Goal: Task Accomplishment & Management: Complete application form

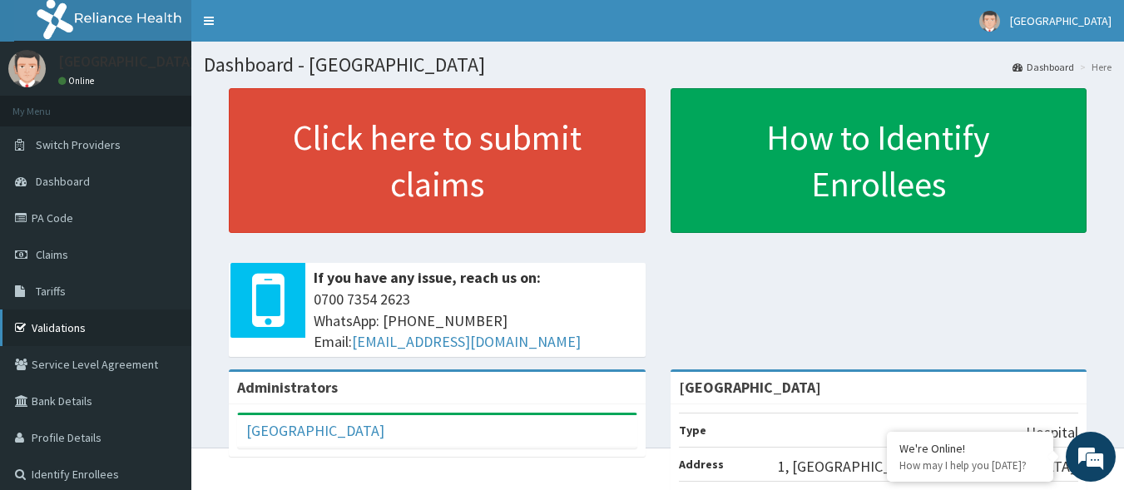
click at [54, 334] on link "Validations" at bounding box center [95, 328] width 191 height 37
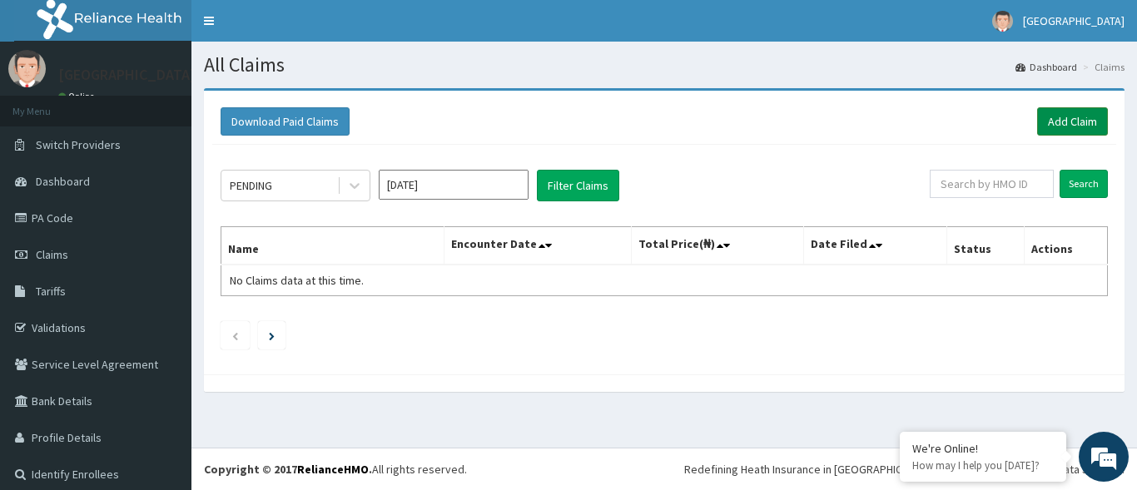
click at [1052, 122] on link "Add Claim" at bounding box center [1072, 121] width 71 height 28
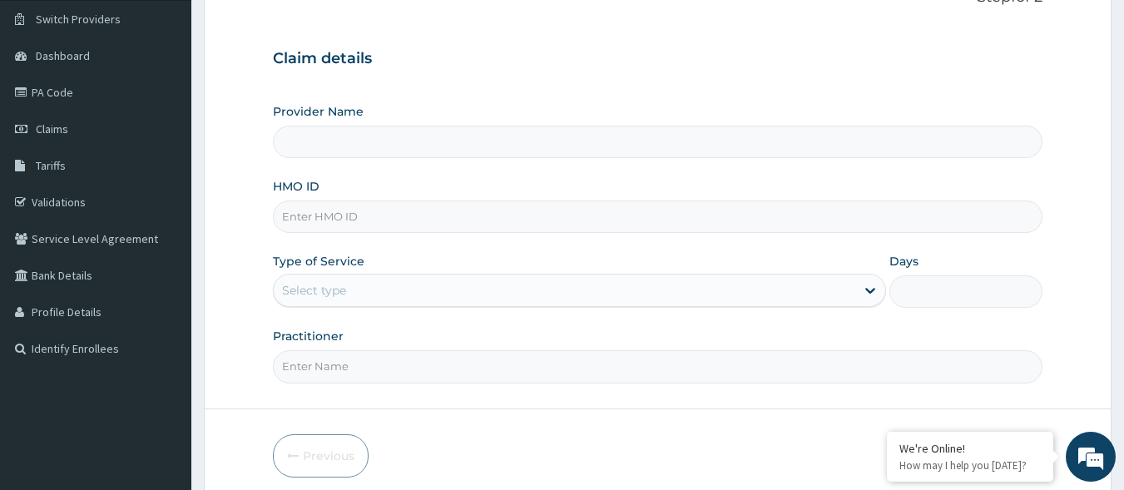
click at [356, 214] on input "HMO ID" at bounding box center [658, 217] width 770 height 32
type input "omi/10009/e"
type input "[GEOGRAPHIC_DATA]"
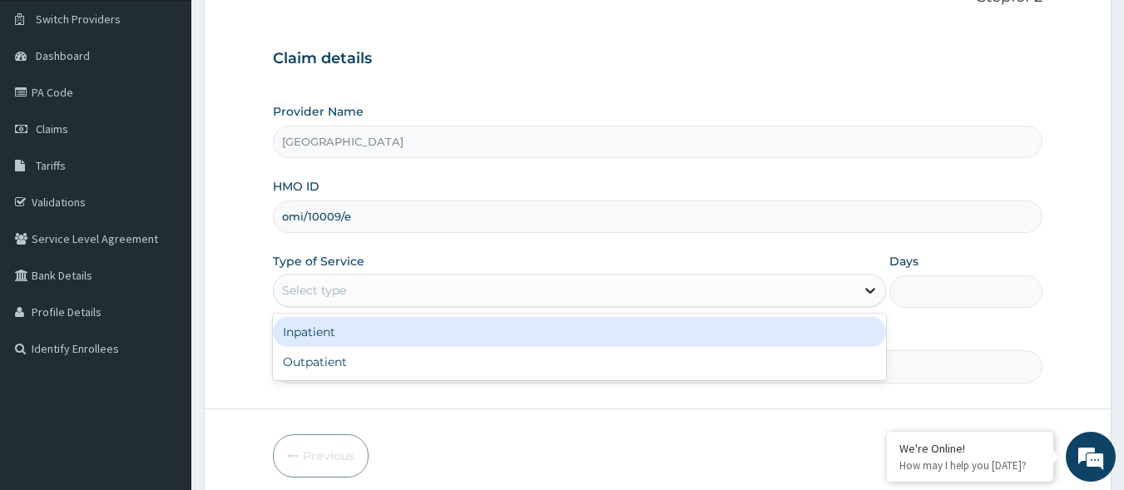
click at [880, 287] on div at bounding box center [870, 290] width 30 height 30
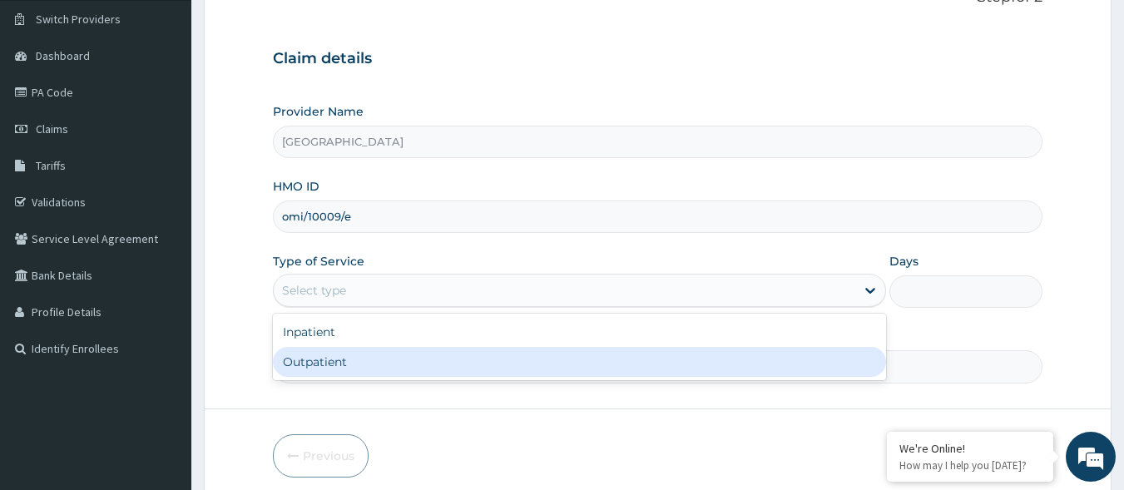
click at [377, 355] on div "Outpatient" at bounding box center [579, 362] width 613 height 30
type input "1"
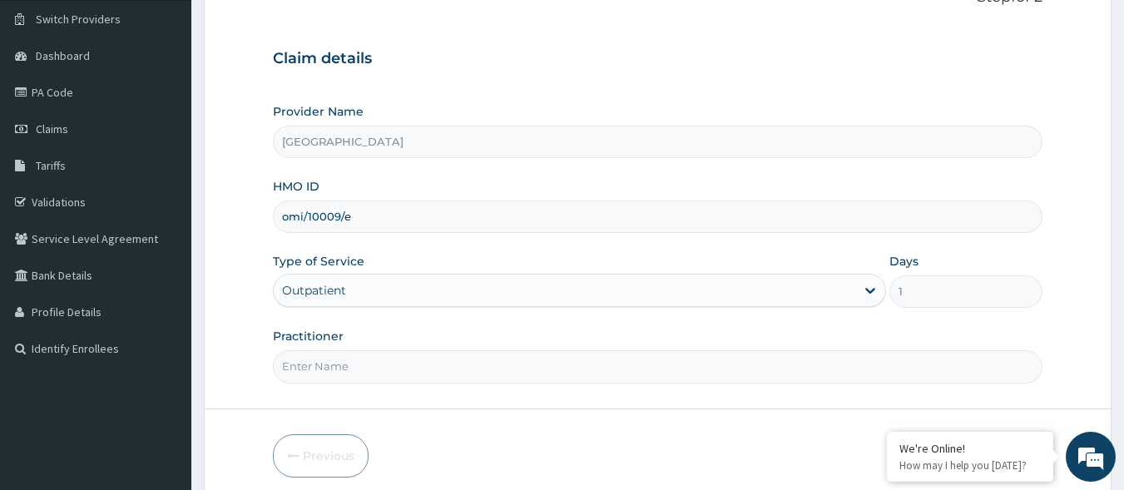
click at [305, 370] on input "Practitioner" at bounding box center [658, 366] width 770 height 32
type input "d"
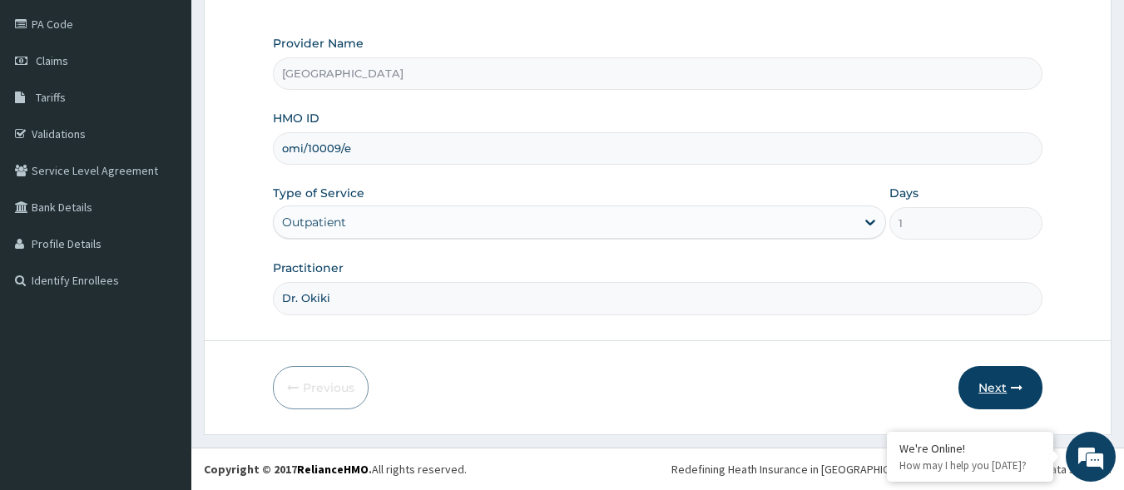
type input "Dr. Okiki"
click at [1006, 386] on button "Next" at bounding box center [1001, 387] width 84 height 43
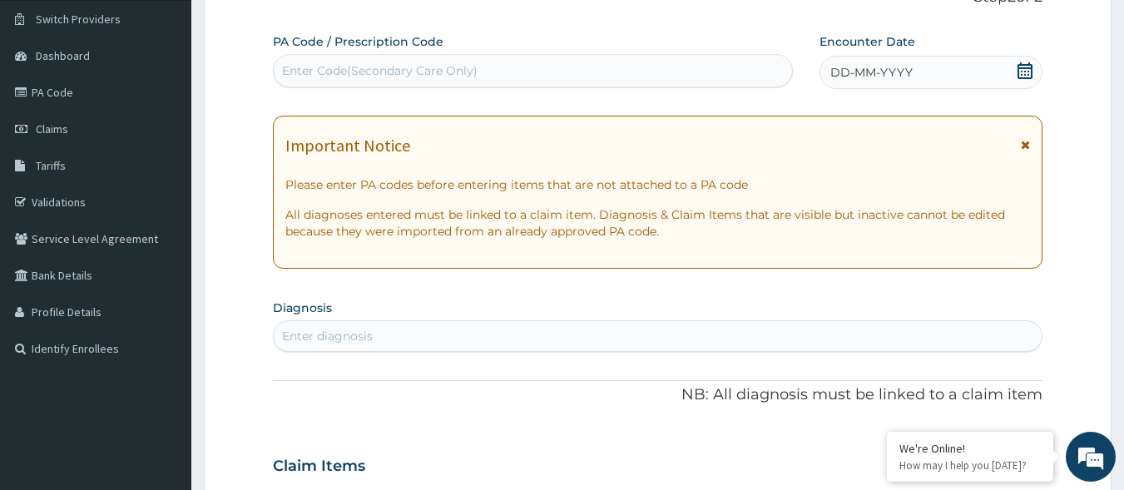
scroll to position [0, 0]
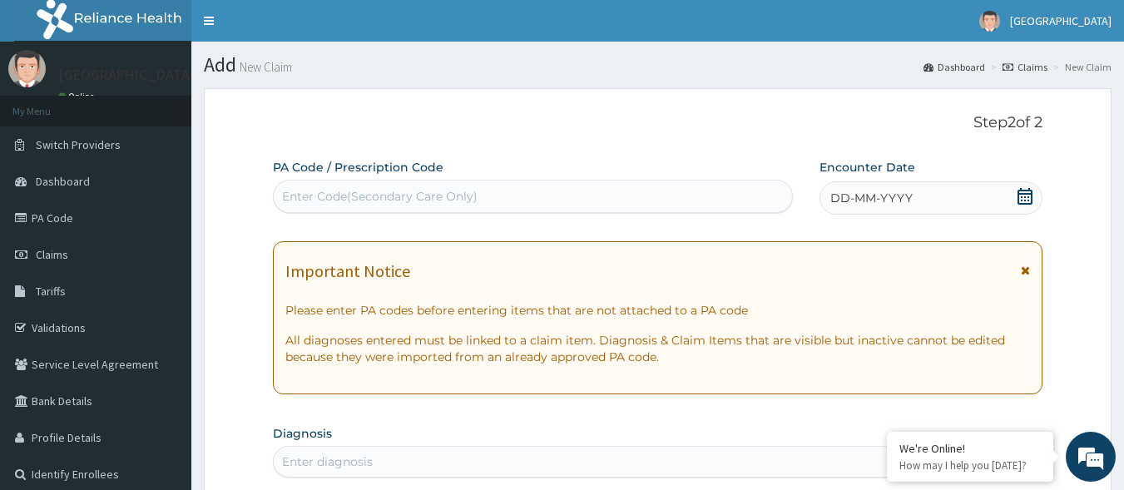
click at [1015, 200] on div "DD-MM-YYYY" at bounding box center [931, 197] width 223 height 33
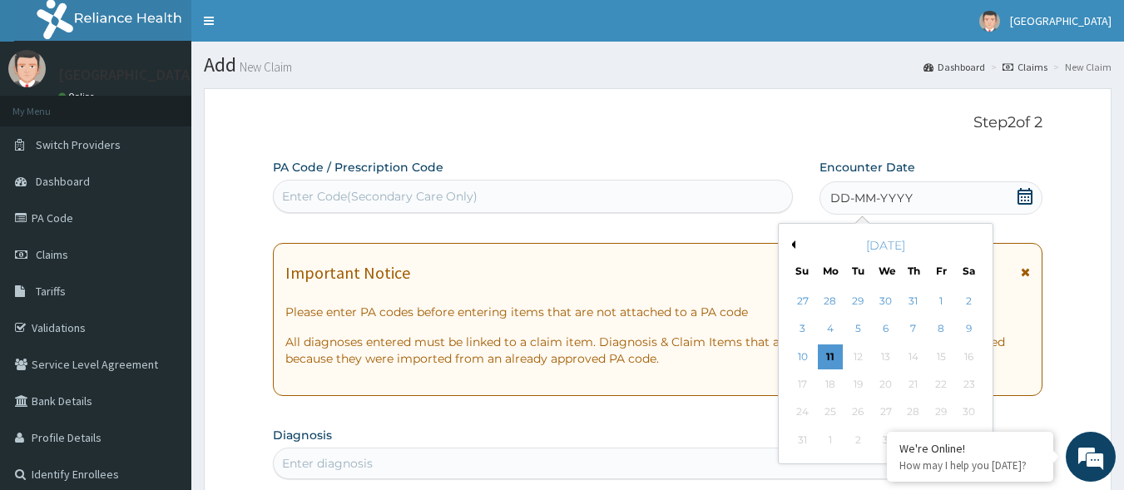
click at [796, 245] on div "[DATE]" at bounding box center [885, 245] width 201 height 17
click at [790, 245] on button "Previous Month" at bounding box center [791, 244] width 8 height 8
click at [911, 305] on div "3" at bounding box center [913, 301] width 25 height 25
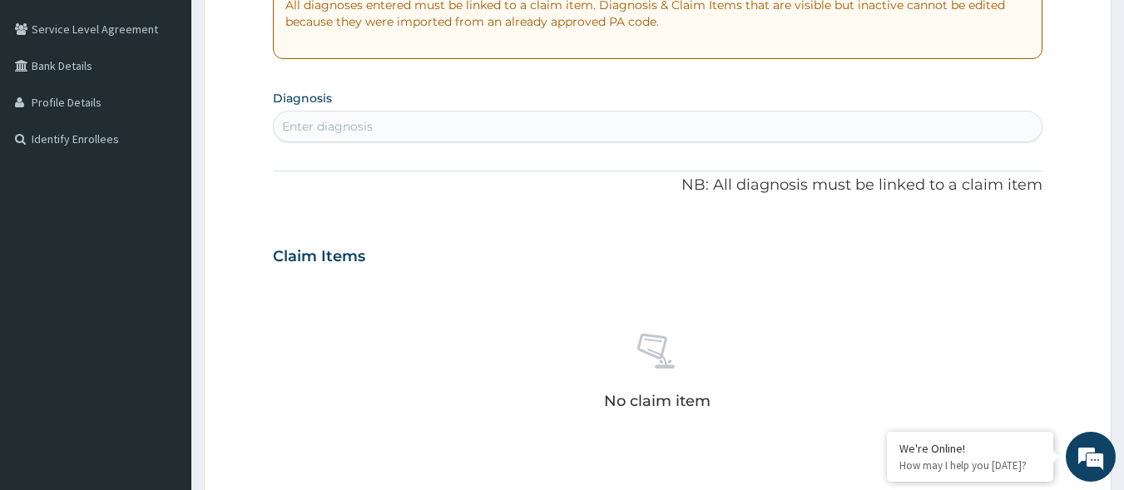
scroll to position [322, 0]
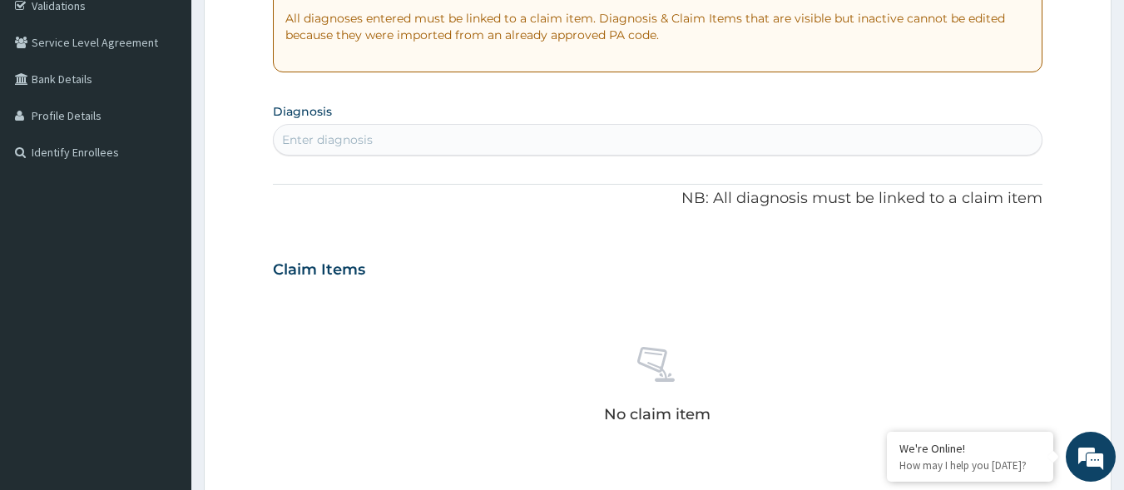
click at [305, 143] on div "Enter diagnosis" at bounding box center [327, 139] width 91 height 17
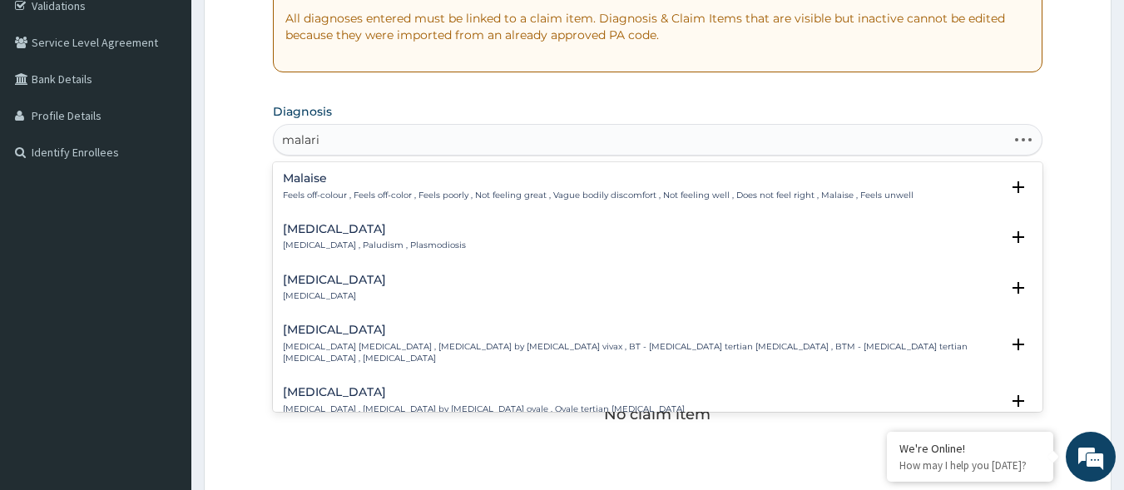
type input "[MEDICAL_DATA]"
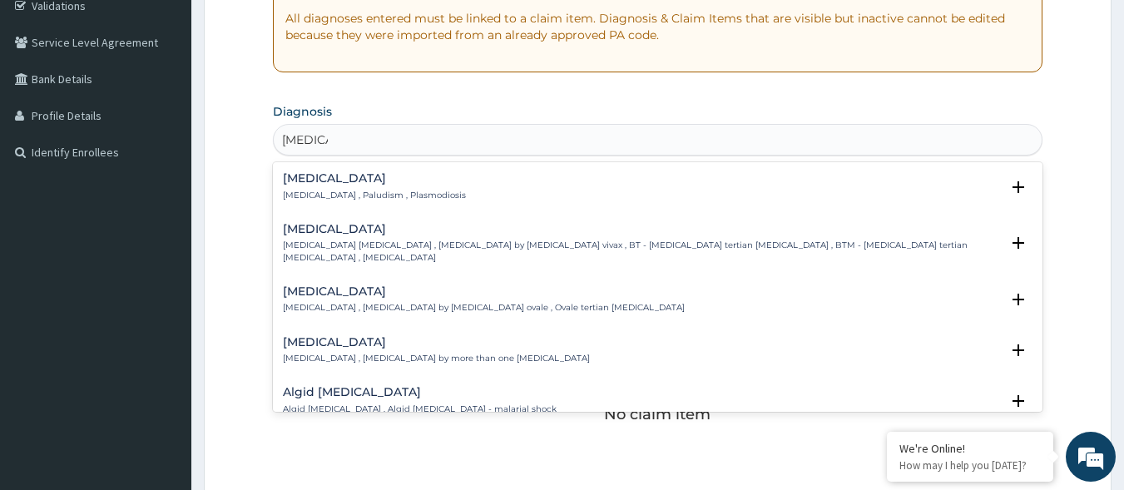
click at [319, 185] on h4 "[MEDICAL_DATA]" at bounding box center [374, 178] width 183 height 12
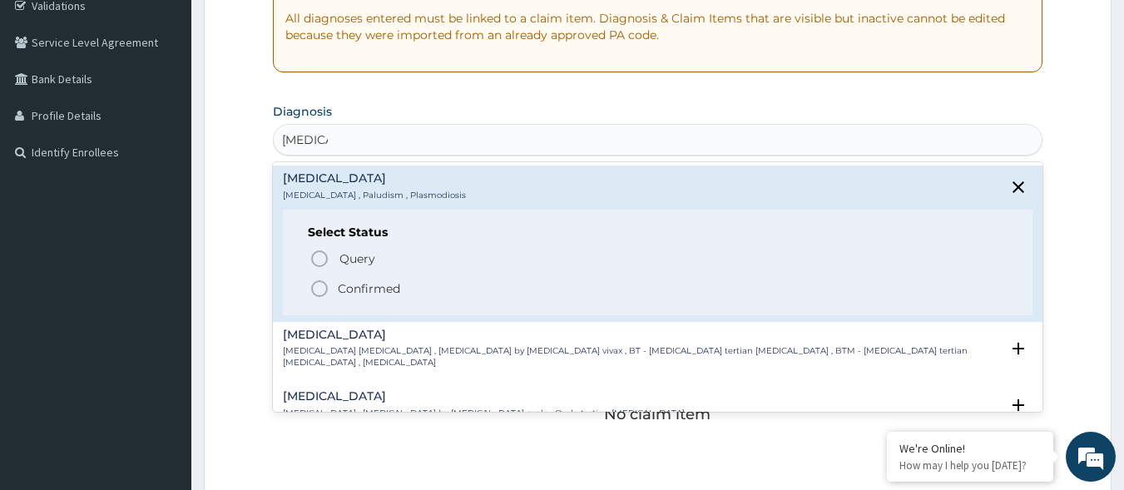
click at [326, 291] on circle "status option filled" at bounding box center [319, 288] width 15 height 15
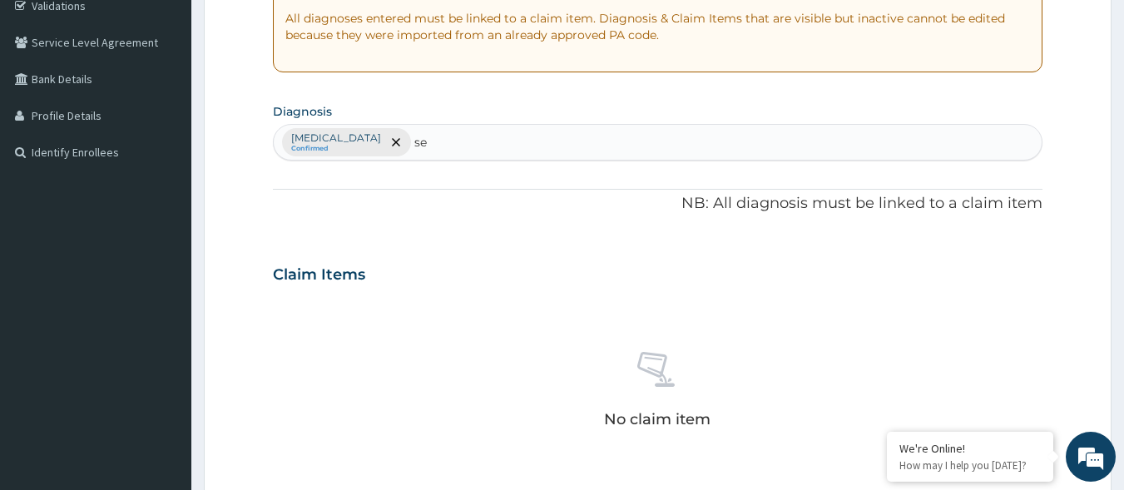
type input "sep"
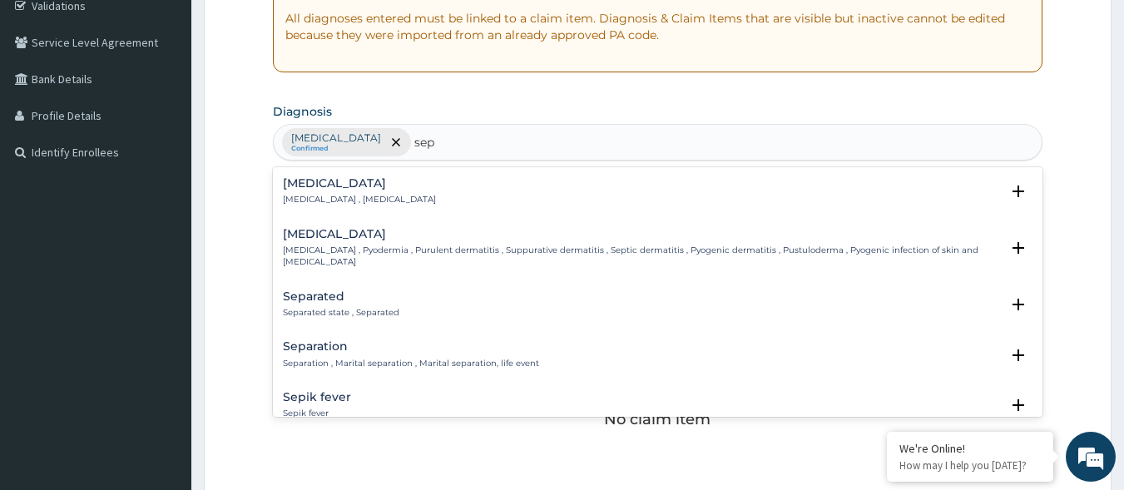
click at [335, 196] on p "[MEDICAL_DATA] , [MEDICAL_DATA]" at bounding box center [359, 200] width 153 height 12
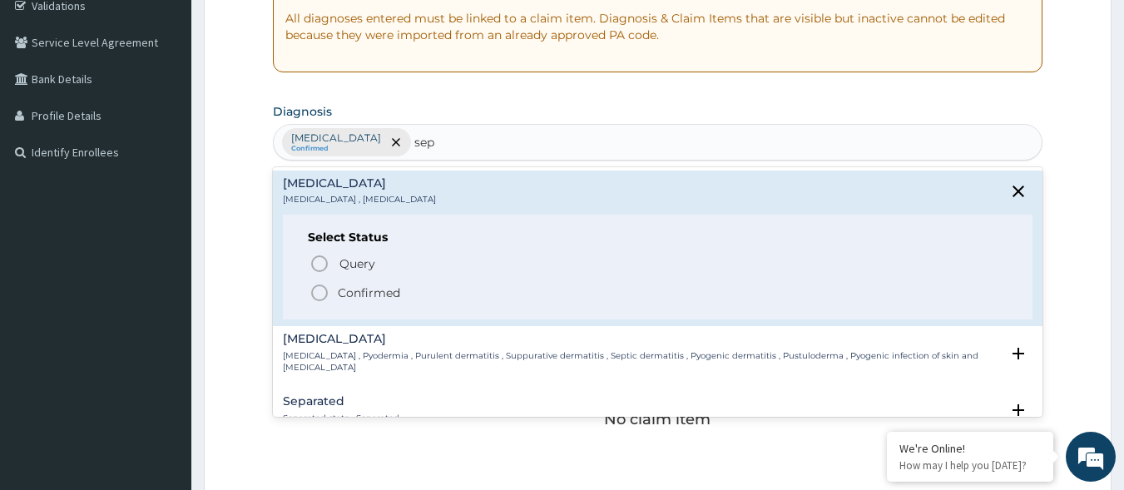
click at [317, 296] on icon "status option filled" at bounding box center [320, 293] width 20 height 20
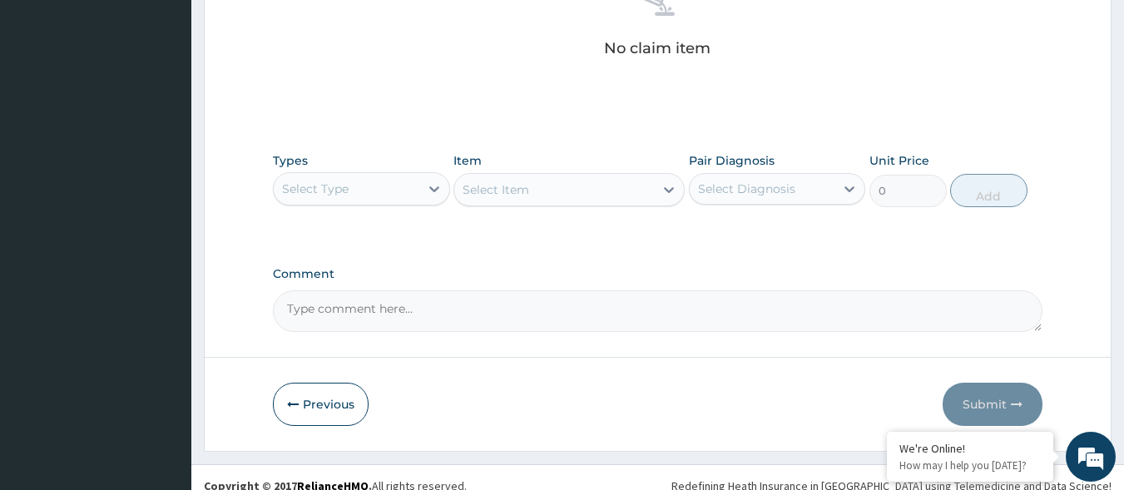
scroll to position [710, 0]
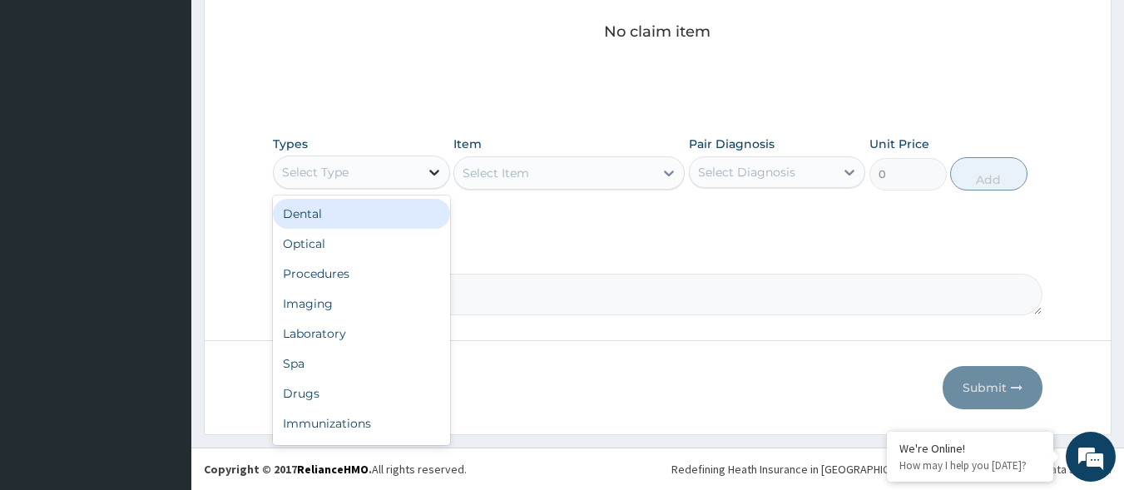
click at [429, 170] on icon at bounding box center [434, 172] width 17 height 17
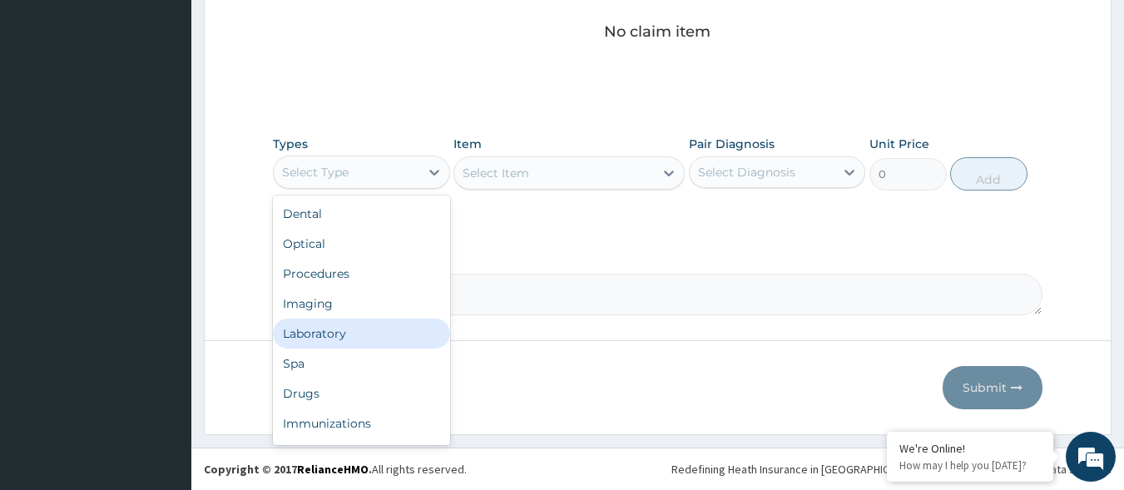
click at [313, 337] on div "Laboratory" at bounding box center [361, 334] width 177 height 30
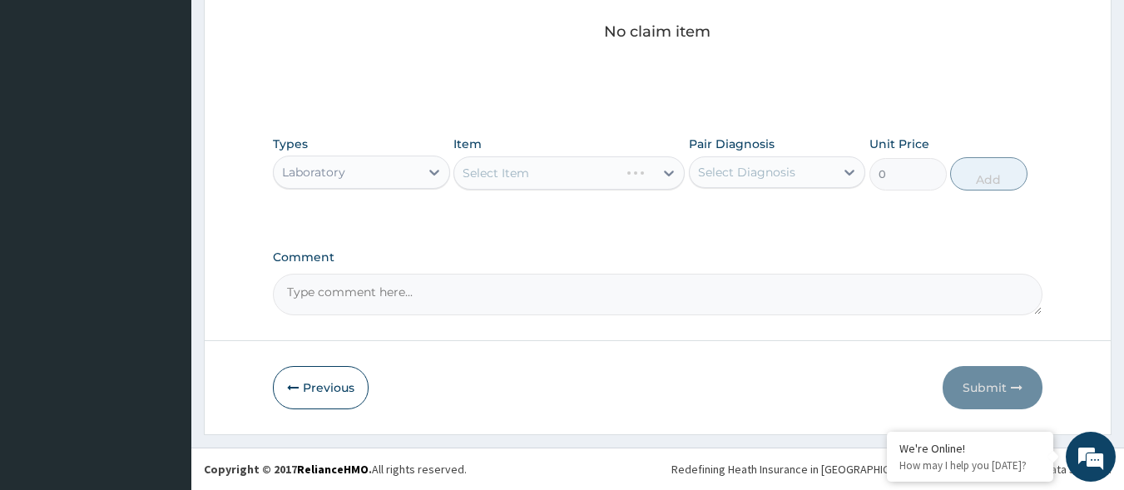
click at [671, 172] on div "Select Item" at bounding box center [568, 172] width 231 height 33
click at [671, 168] on div "Select Item" at bounding box center [568, 172] width 231 height 33
click at [655, 171] on div "Select Item" at bounding box center [568, 172] width 231 height 33
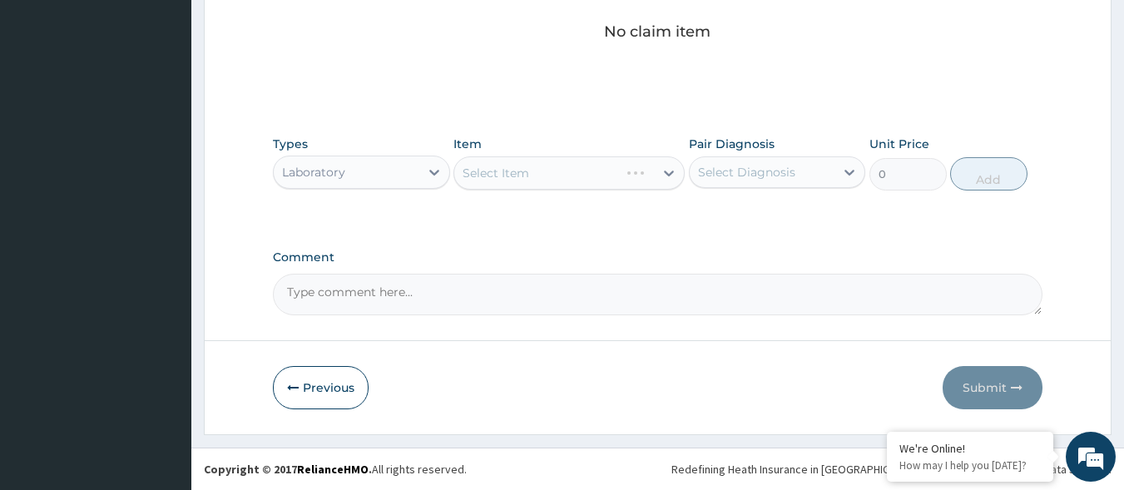
click at [655, 171] on div "Select Item" at bounding box center [568, 172] width 231 height 33
click at [406, 190] on div "Types Laboratory" at bounding box center [361, 163] width 177 height 55
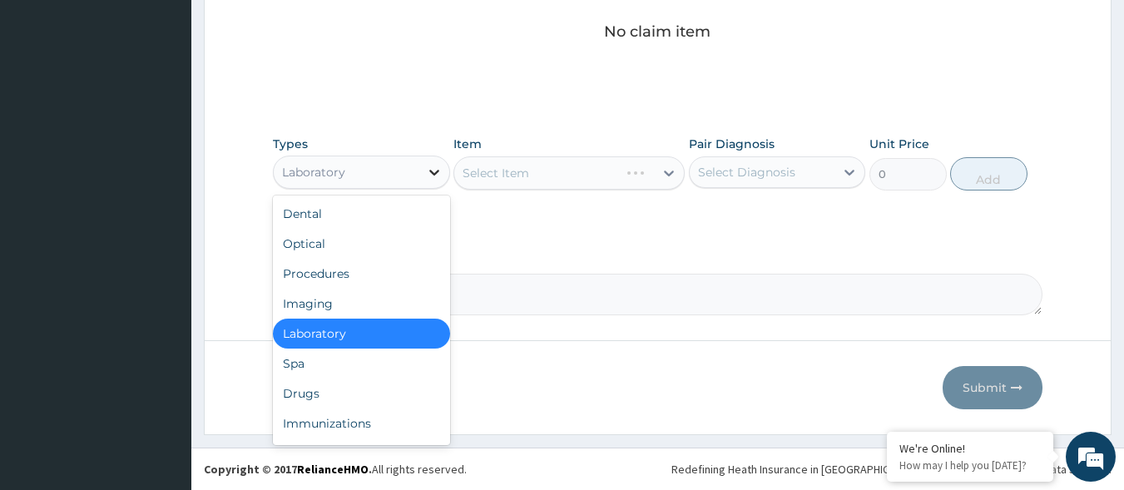
click at [429, 172] on icon at bounding box center [434, 172] width 17 height 17
click at [291, 404] on div "Drugs" at bounding box center [361, 394] width 177 height 30
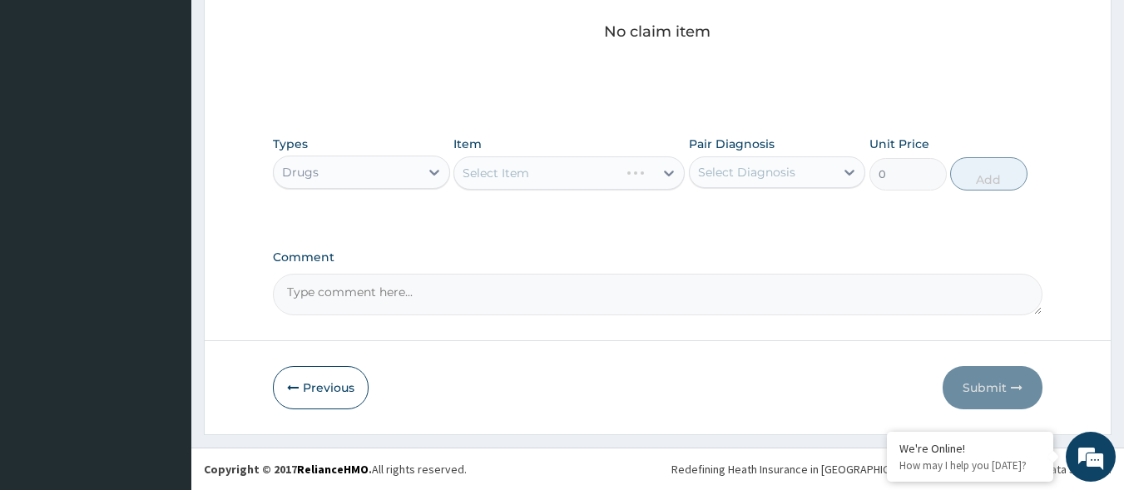
click at [417, 162] on div "Drugs" at bounding box center [347, 172] width 146 height 27
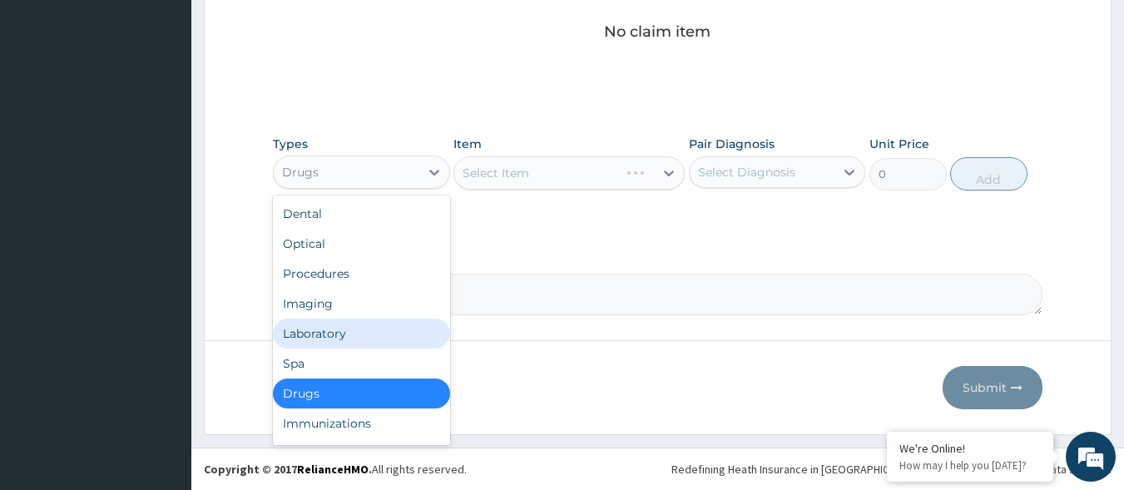
click at [347, 320] on div "Laboratory" at bounding box center [361, 334] width 177 height 30
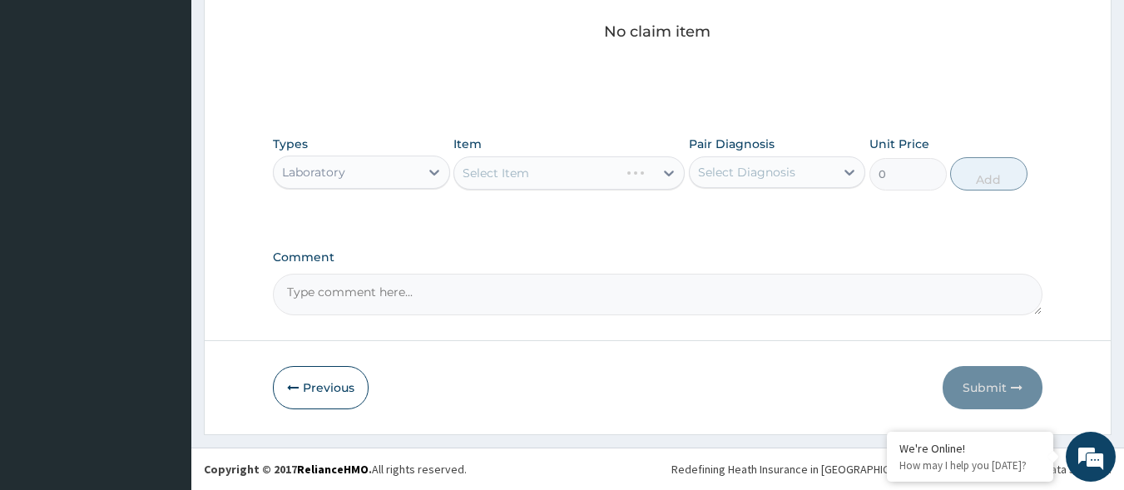
click at [647, 206] on div "Types Laboratory Item Select Item Pair Diagnosis Select Diagnosis Unit Price 0 …" at bounding box center [658, 175] width 770 height 97
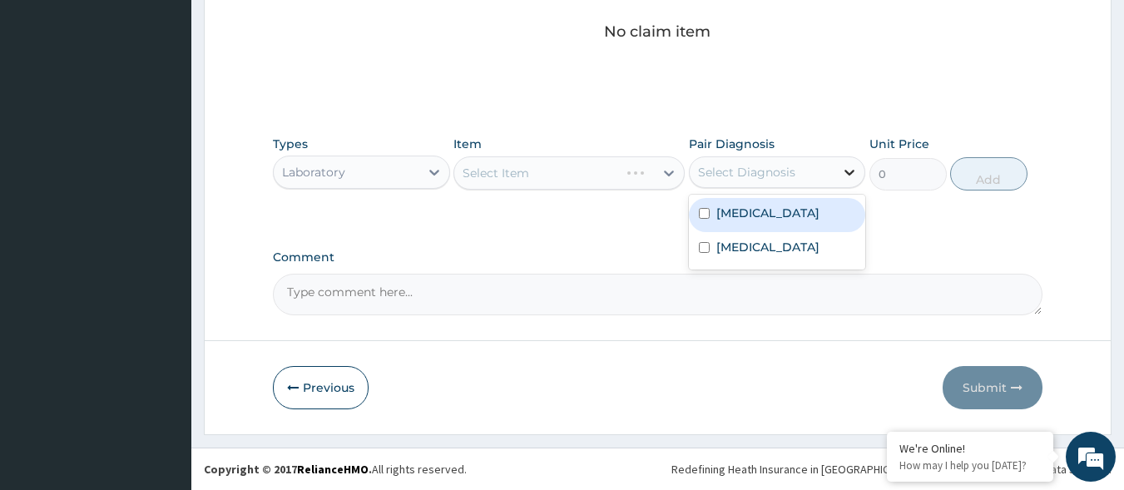
click at [852, 168] on icon at bounding box center [849, 172] width 17 height 17
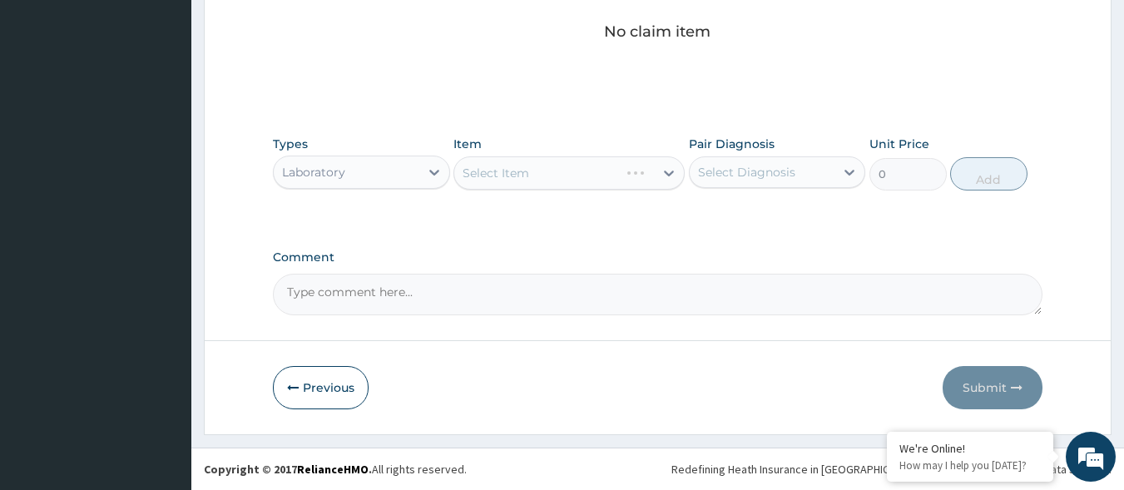
click at [643, 220] on div "Types Laboratory Item Select Item Pair Diagnosis Select Diagnosis Unit Price 0 …" at bounding box center [658, 175] width 770 height 97
click at [672, 176] on div "Select Item" at bounding box center [568, 172] width 231 height 33
click at [670, 176] on div "Select Item" at bounding box center [568, 172] width 231 height 33
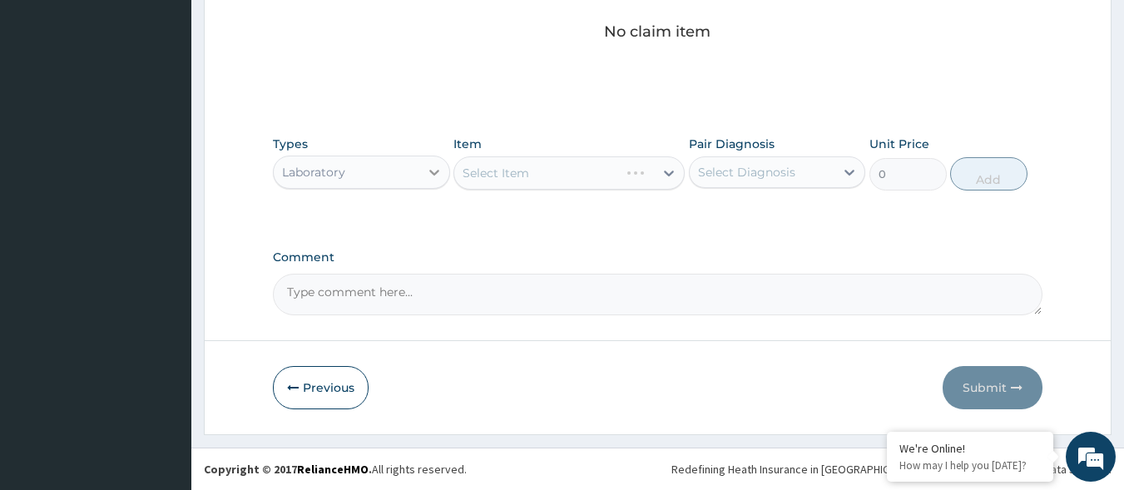
click at [424, 167] on div at bounding box center [434, 172] width 30 height 30
click at [515, 269] on div "Comment" at bounding box center [658, 282] width 770 height 65
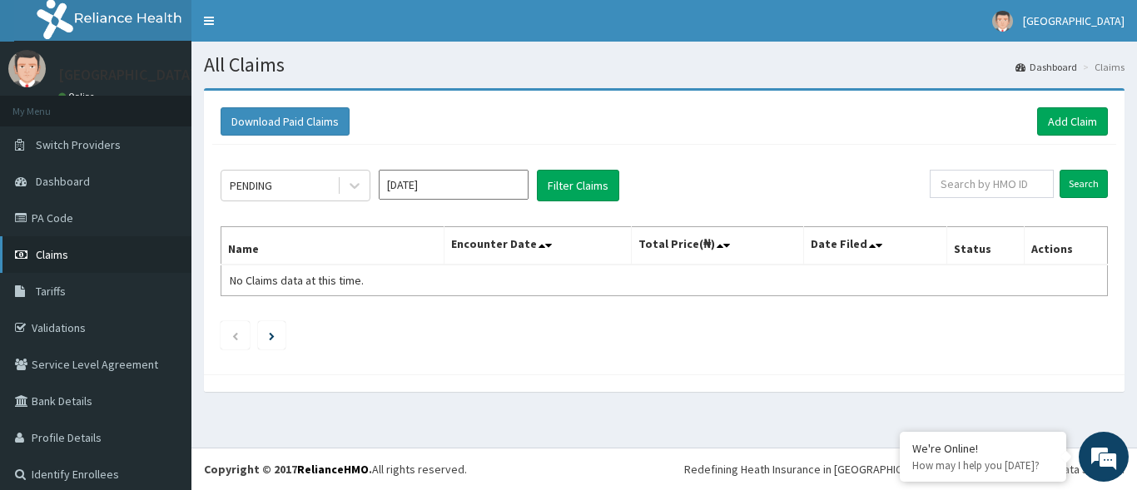
click at [85, 251] on link "Claims" at bounding box center [95, 254] width 191 height 37
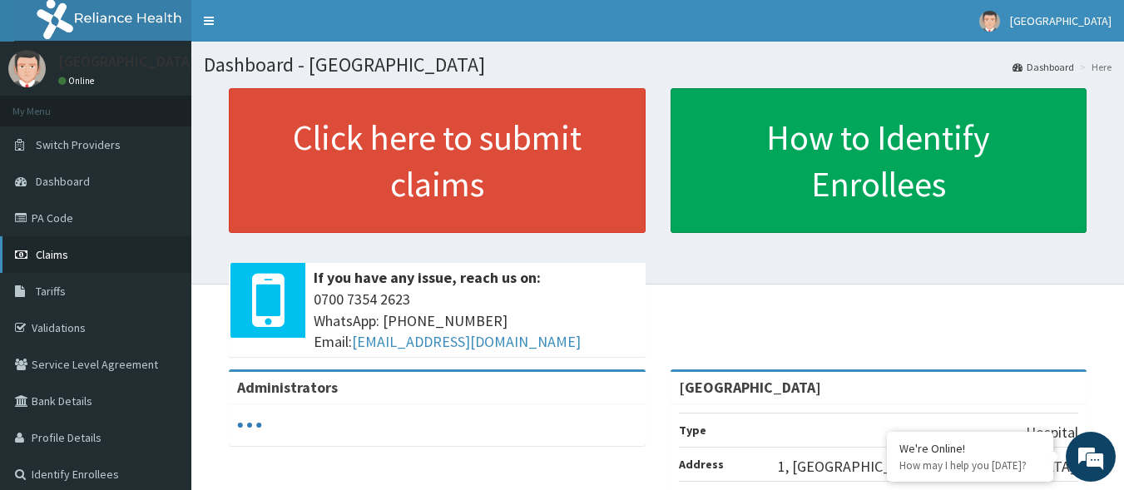
click at [69, 250] on link "Claims" at bounding box center [95, 254] width 191 height 37
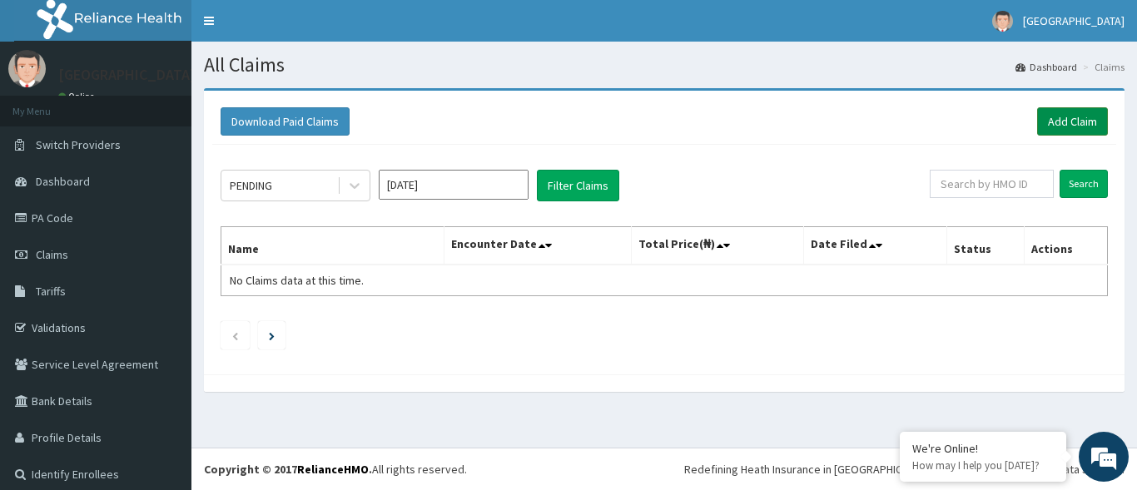
click at [1073, 127] on link "Add Claim" at bounding box center [1072, 121] width 71 height 28
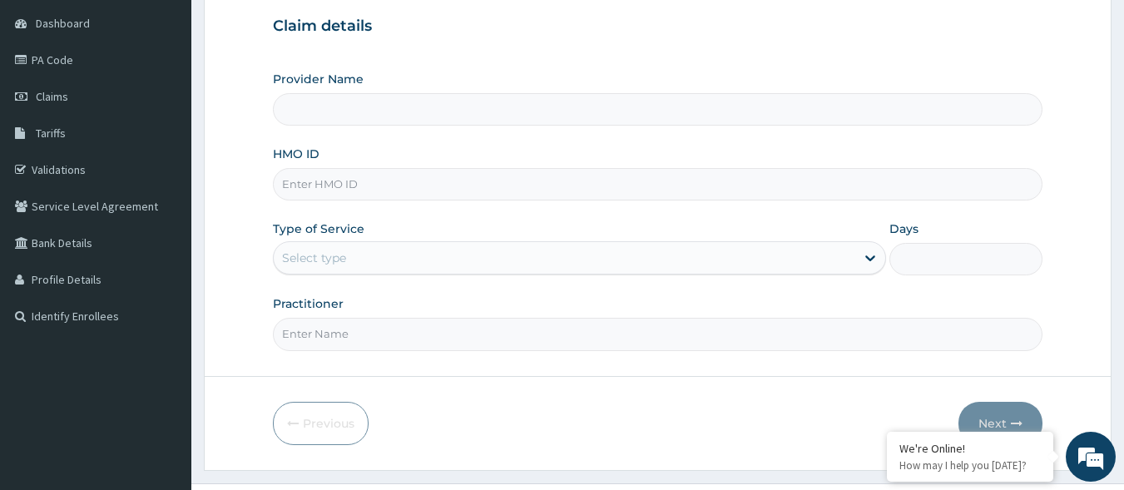
scroll to position [163, 0]
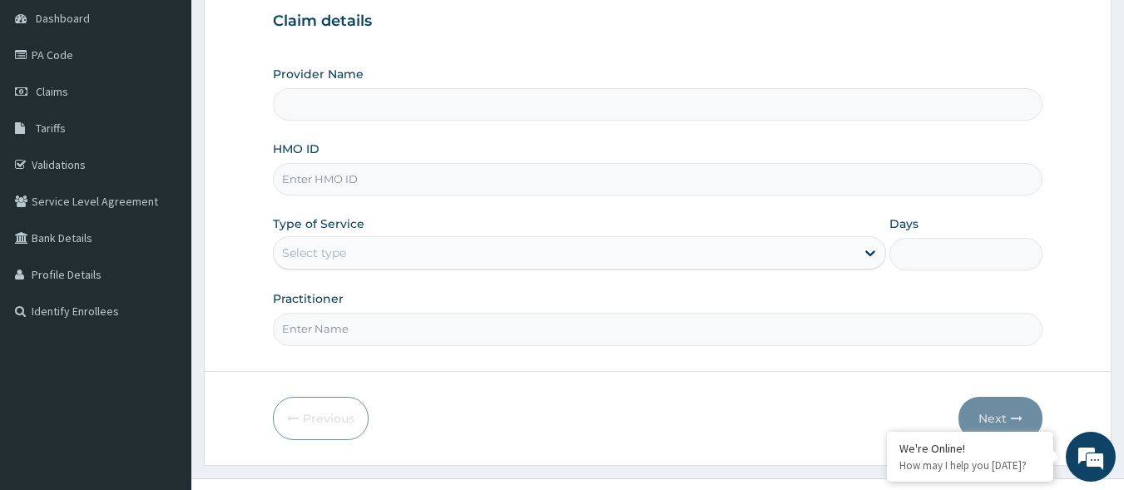
click at [295, 176] on input "HMO ID" at bounding box center [658, 179] width 770 height 32
type input "omi/10009/e"
click at [324, 255] on div "Select type" at bounding box center [314, 253] width 64 height 17
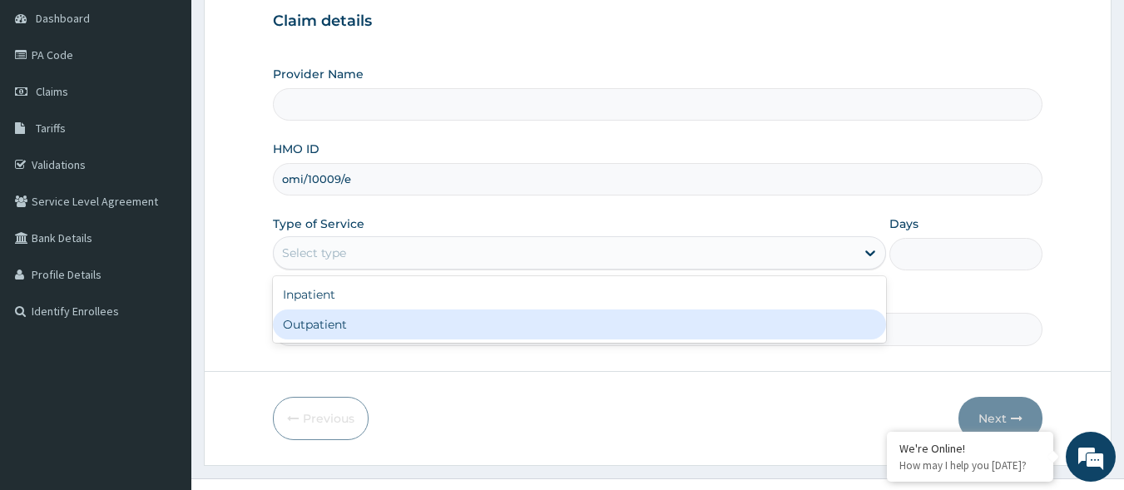
click at [324, 323] on div "Outpatient" at bounding box center [579, 325] width 613 height 30
type input "1"
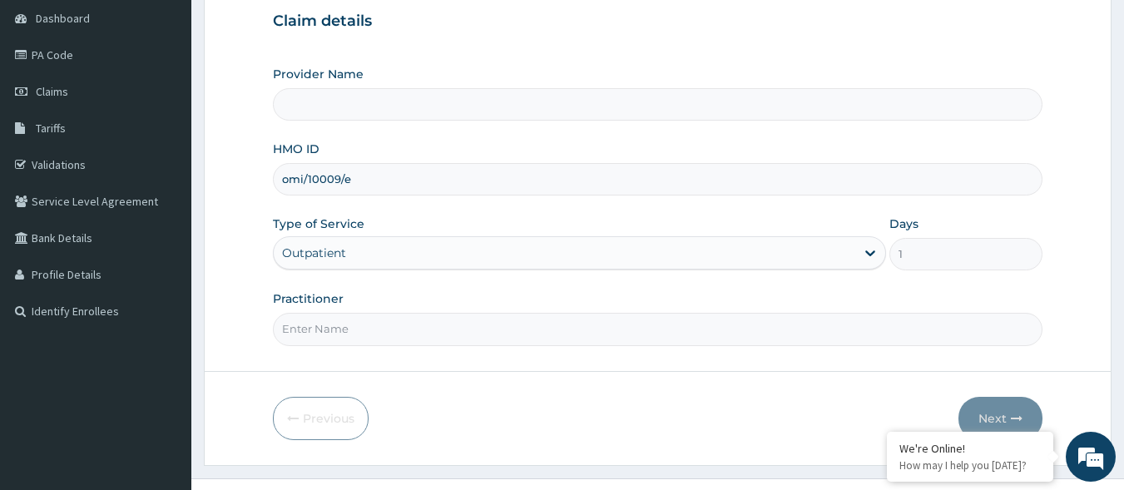
click at [300, 335] on input "Practitioner" at bounding box center [658, 329] width 770 height 32
type input "Dr. Okiki"
type input "[GEOGRAPHIC_DATA]"
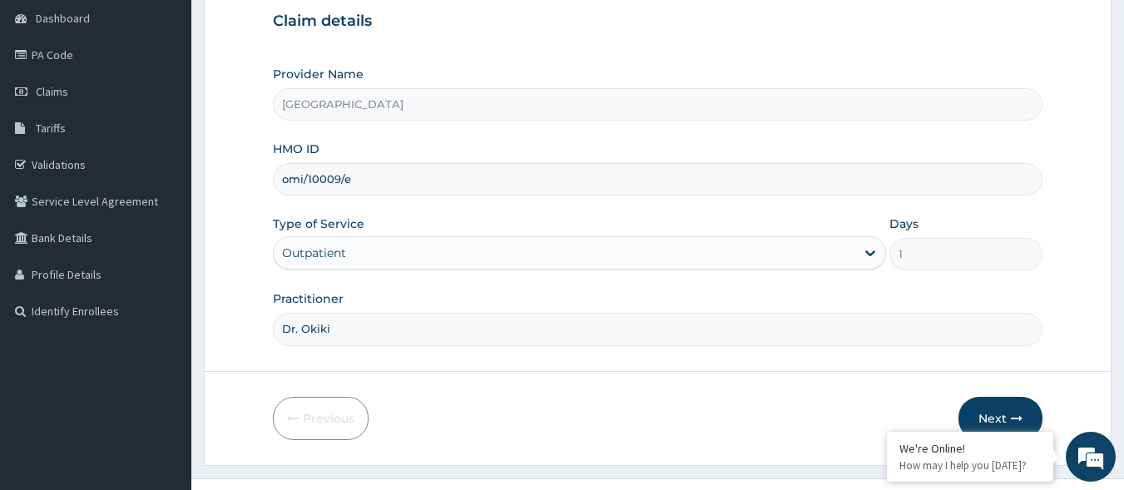
scroll to position [194, 0]
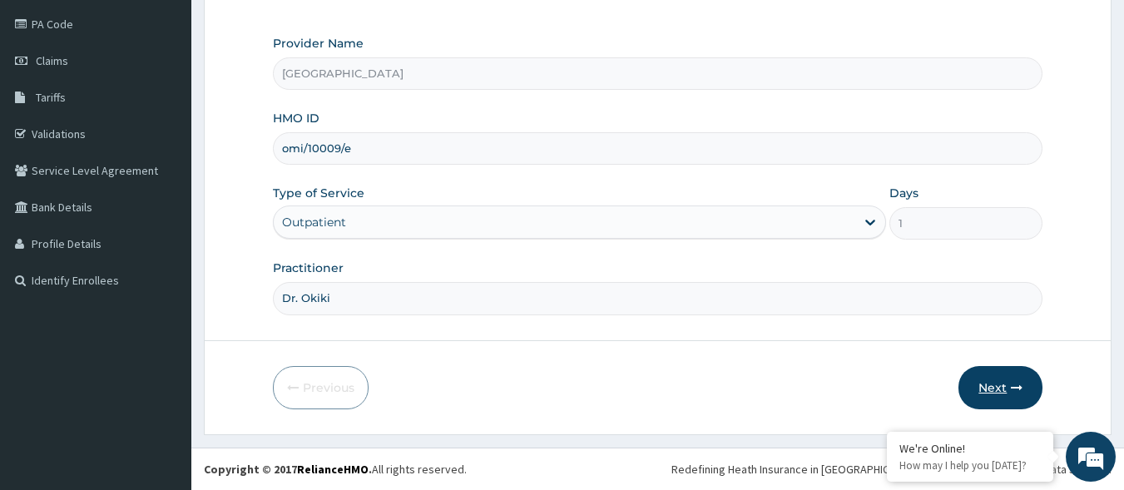
type input "Dr. Okiki"
click at [1006, 376] on button "Next" at bounding box center [1001, 387] width 84 height 43
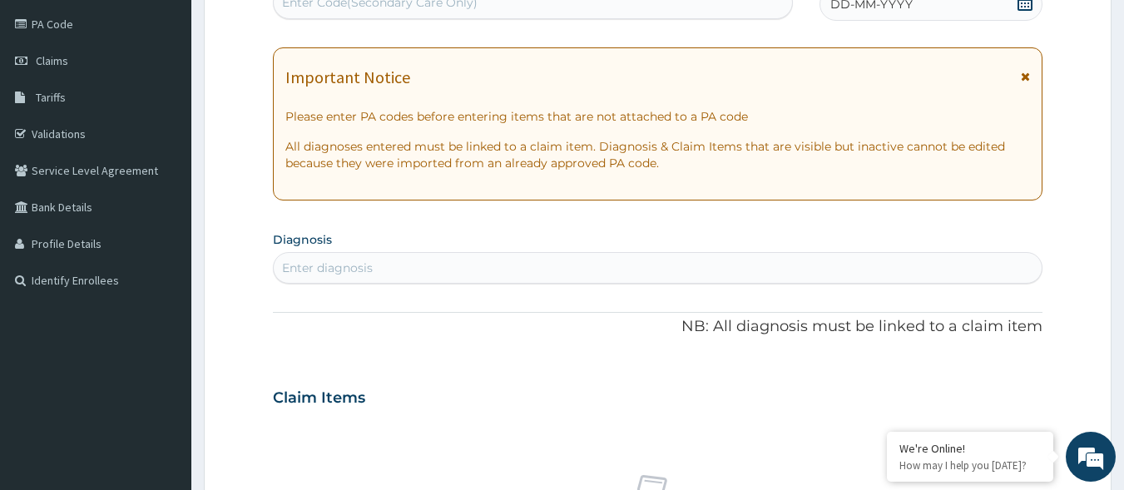
scroll to position [0, 0]
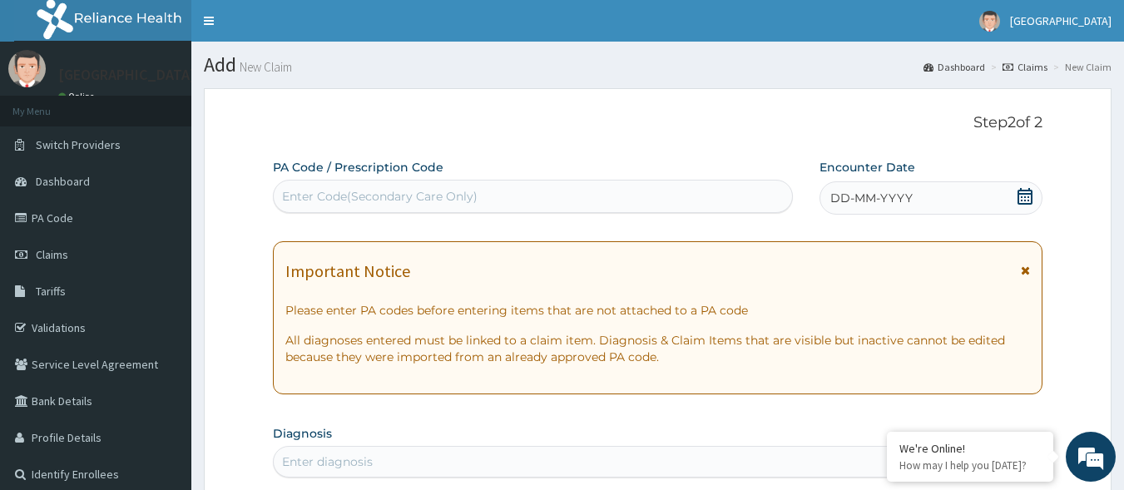
click at [1023, 201] on icon at bounding box center [1025, 196] width 15 height 17
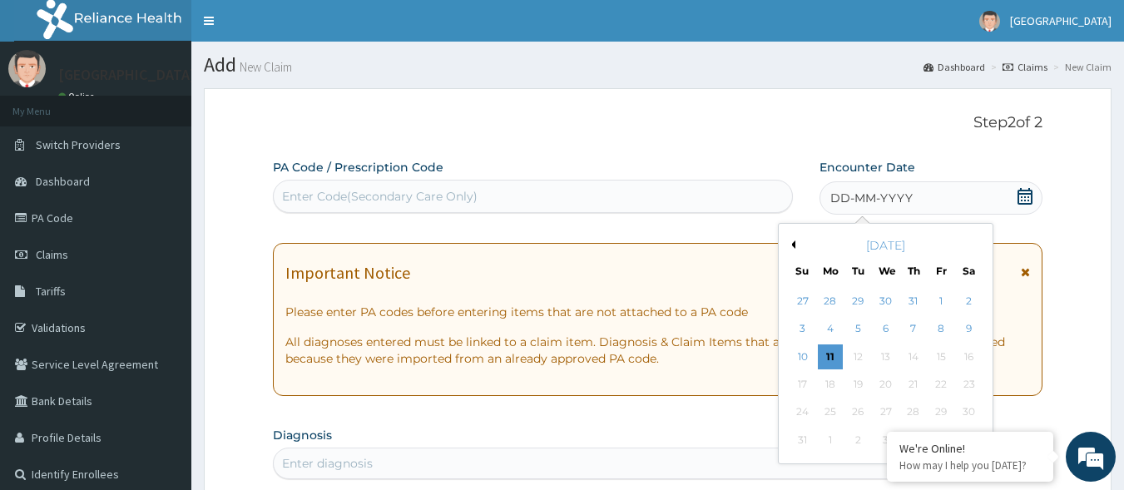
click at [793, 245] on button "Previous Month" at bounding box center [791, 244] width 8 height 8
click at [914, 302] on div "3" at bounding box center [913, 301] width 25 height 25
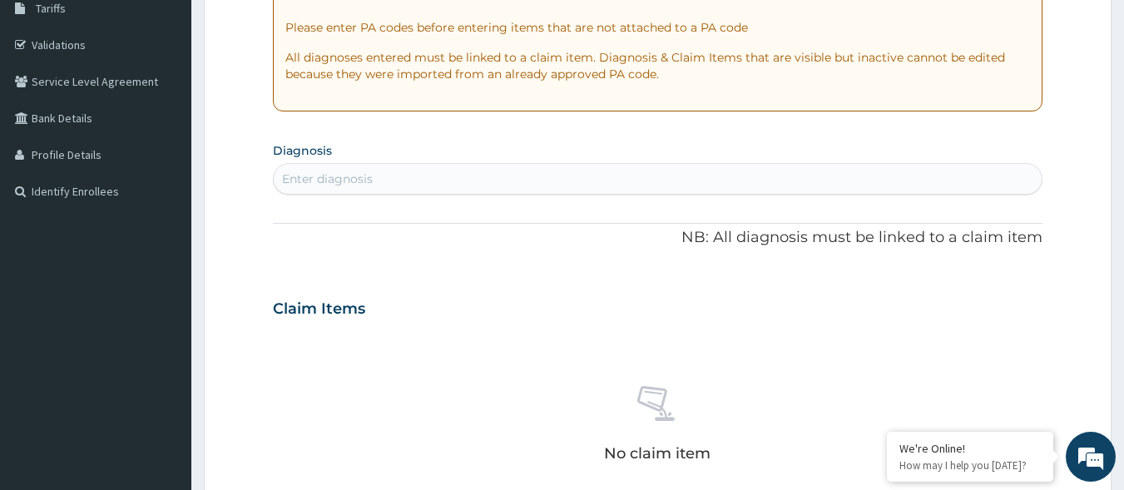
scroll to position [275, 0]
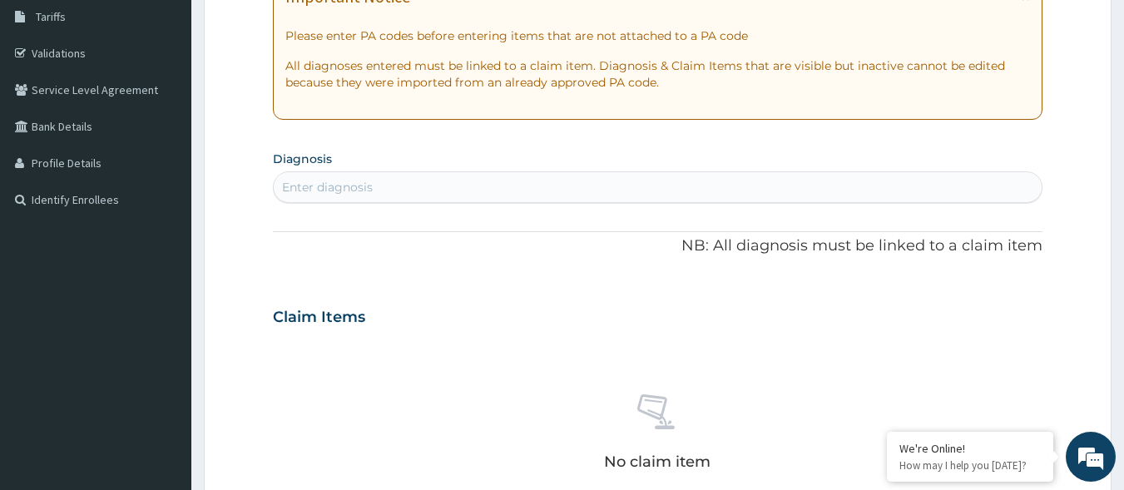
click at [299, 183] on div "Enter diagnosis" at bounding box center [327, 187] width 91 height 17
type input "[MEDICAL_DATA]"
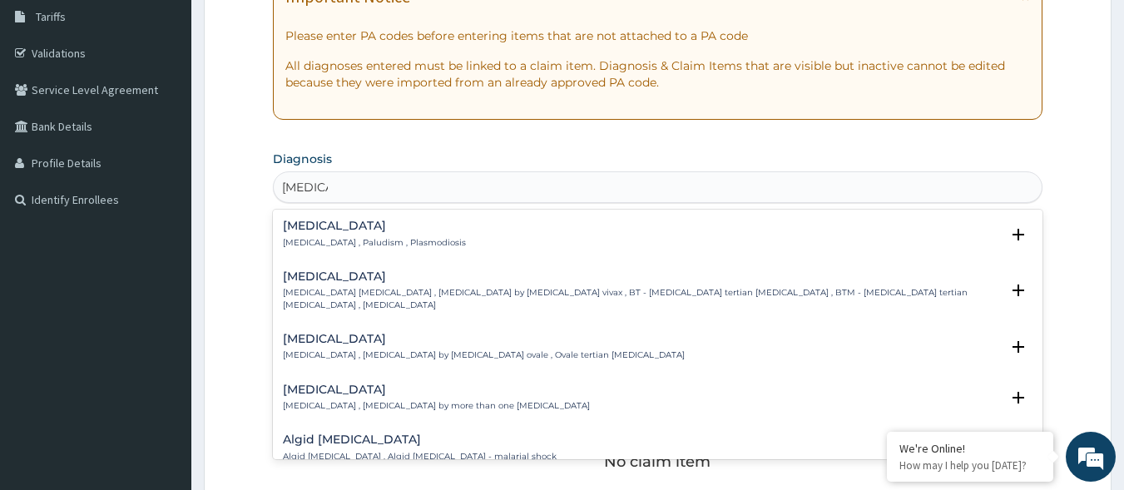
click at [328, 237] on p "[MEDICAL_DATA] , Paludism , Plasmodiosis" at bounding box center [374, 243] width 183 height 12
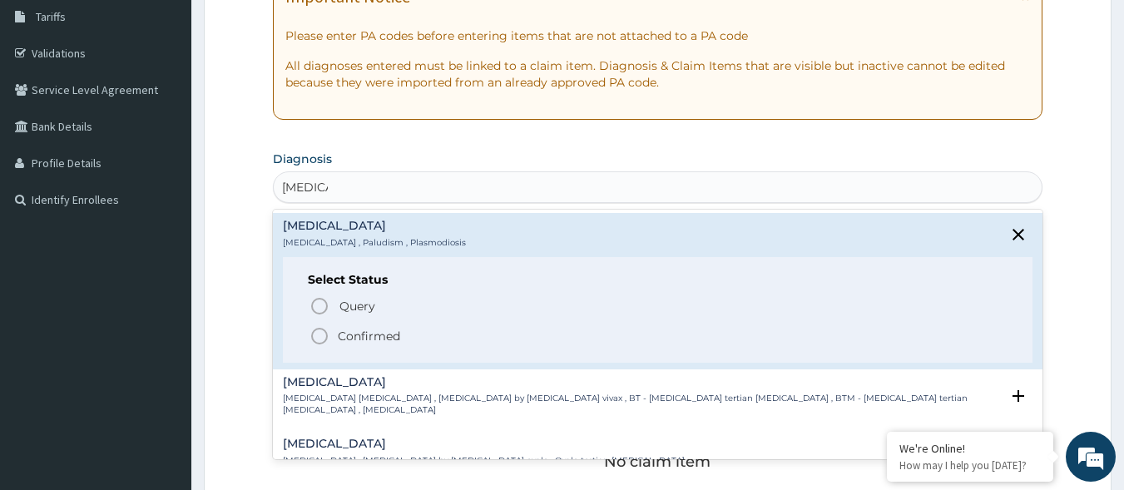
click at [318, 338] on icon "status option filled" at bounding box center [320, 336] width 20 height 20
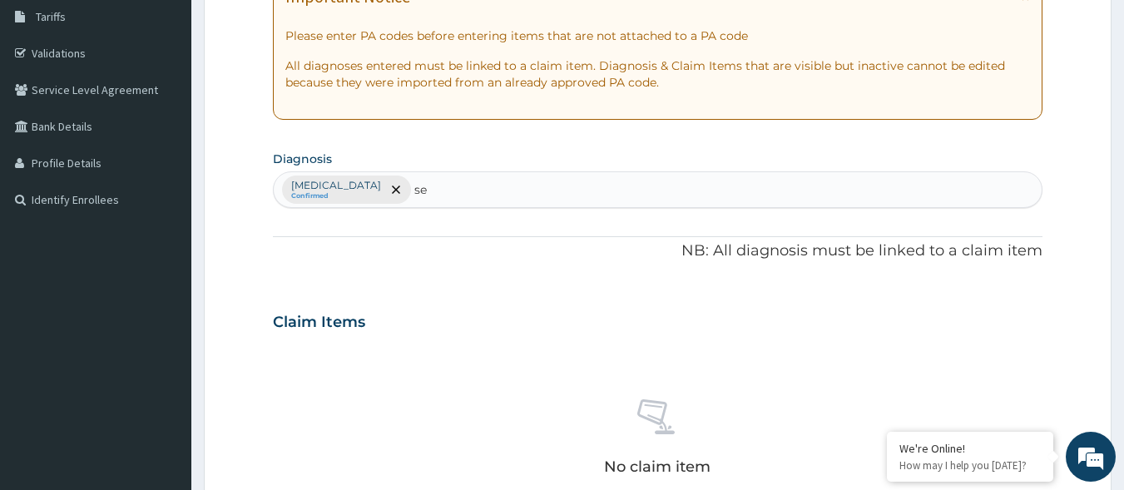
type input "sep"
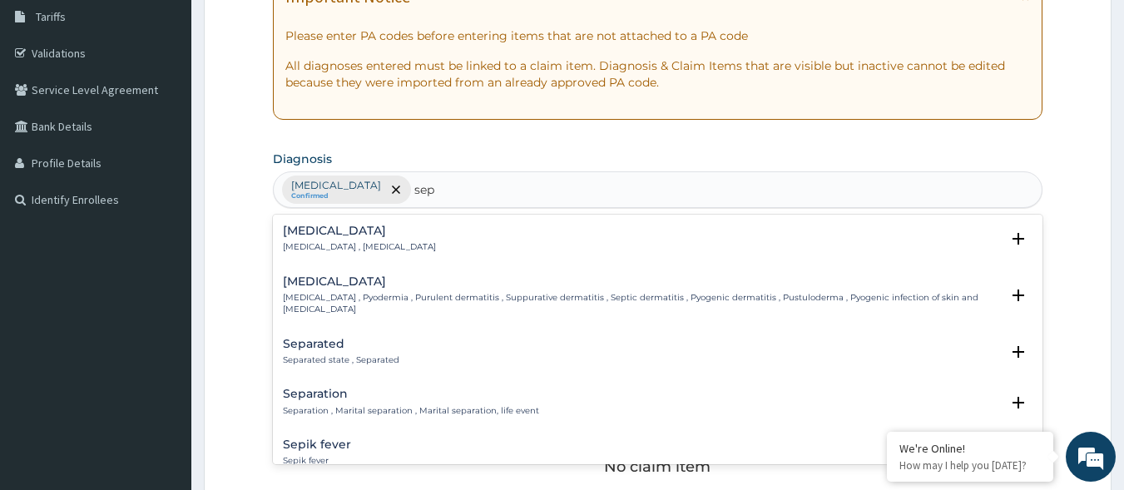
click at [299, 229] on h4 "[MEDICAL_DATA]" at bounding box center [359, 231] width 153 height 12
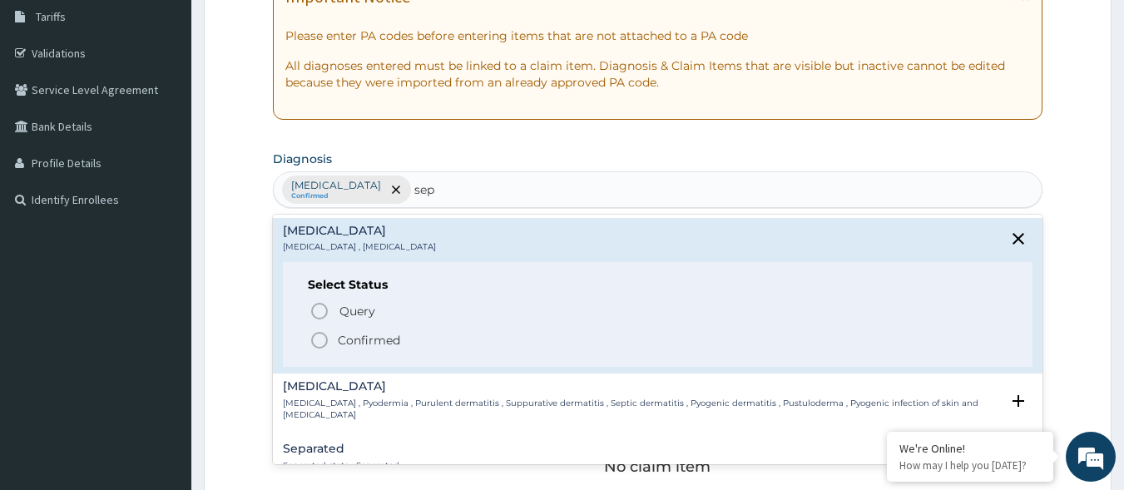
click at [322, 339] on icon "status option filled" at bounding box center [320, 340] width 20 height 20
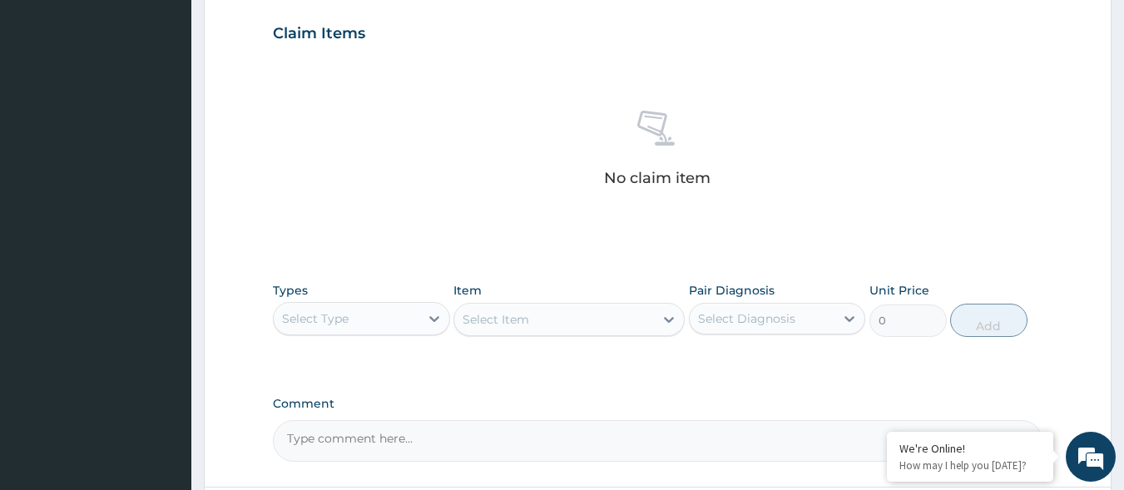
scroll to position [559, 0]
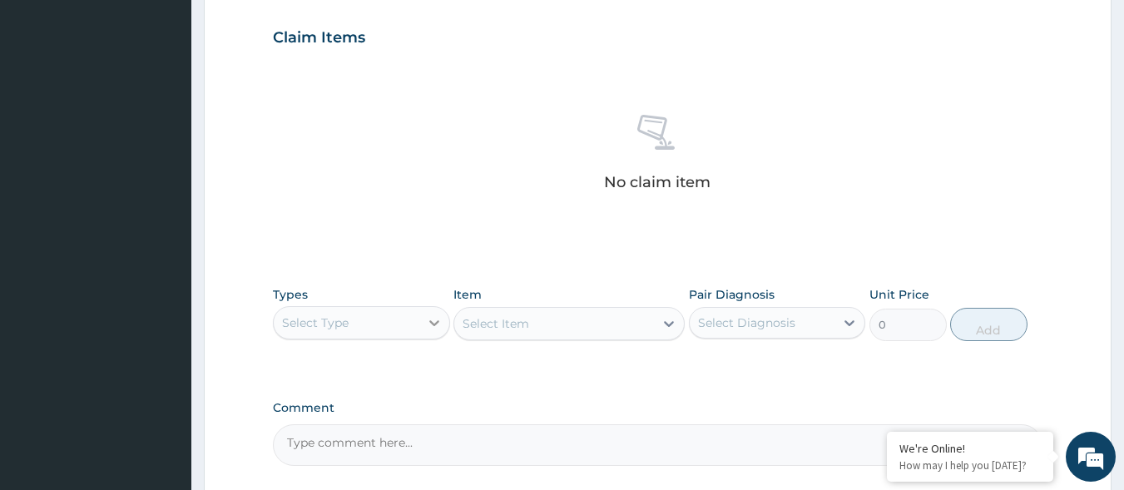
click at [433, 329] on icon at bounding box center [434, 323] width 17 height 17
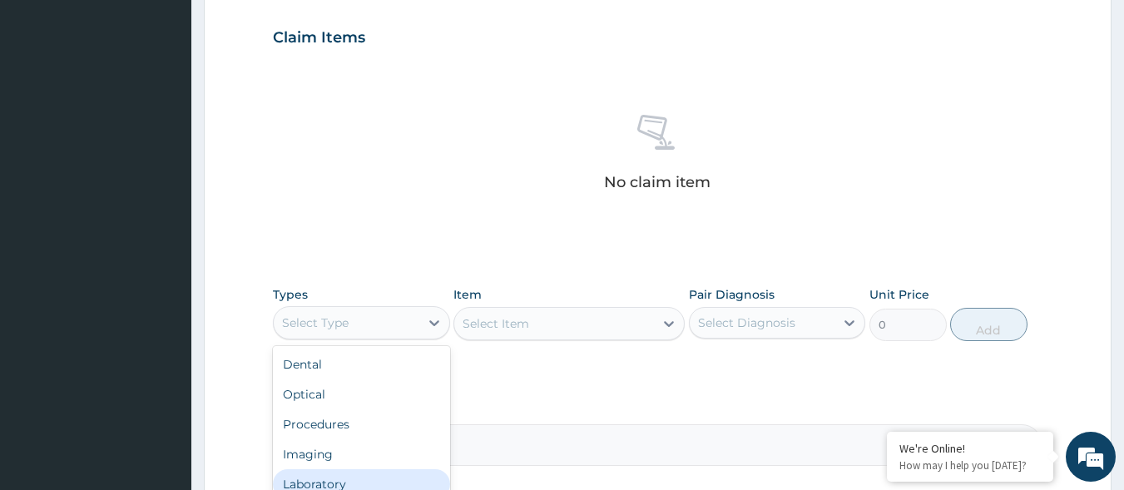
click at [338, 483] on div "Laboratory" at bounding box center [361, 484] width 177 height 30
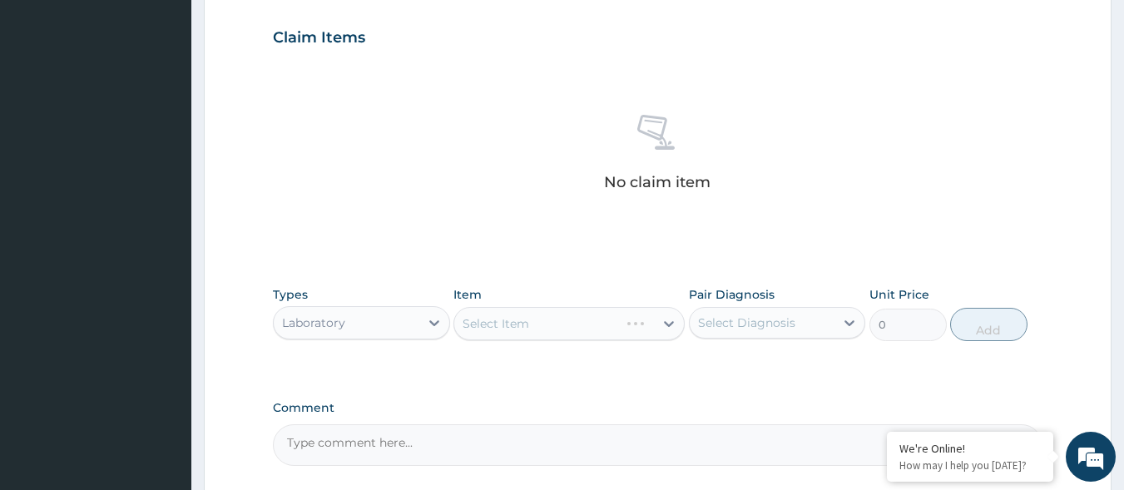
click at [668, 330] on div "Select Item" at bounding box center [568, 323] width 231 height 33
click at [669, 322] on icon at bounding box center [669, 323] width 17 height 17
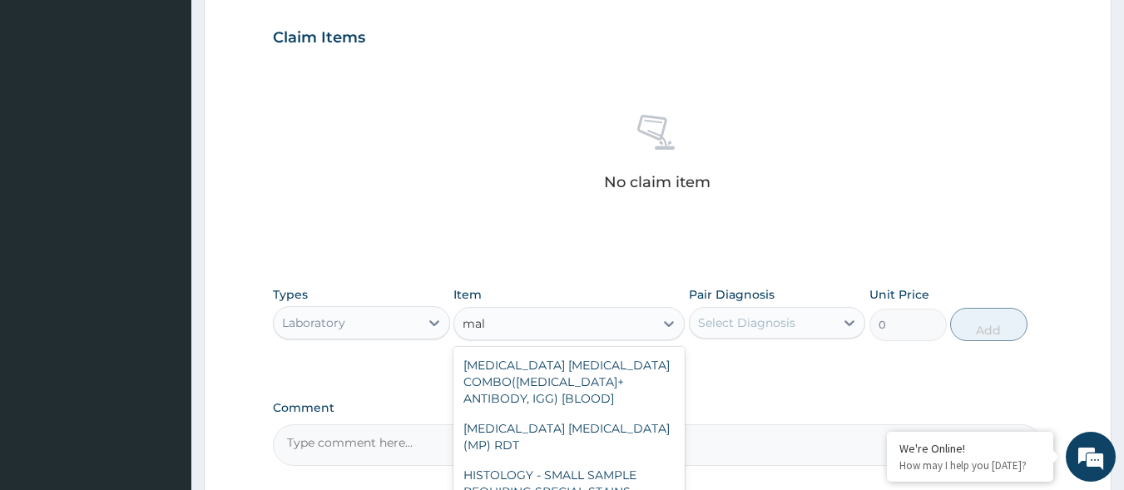
type input "mala"
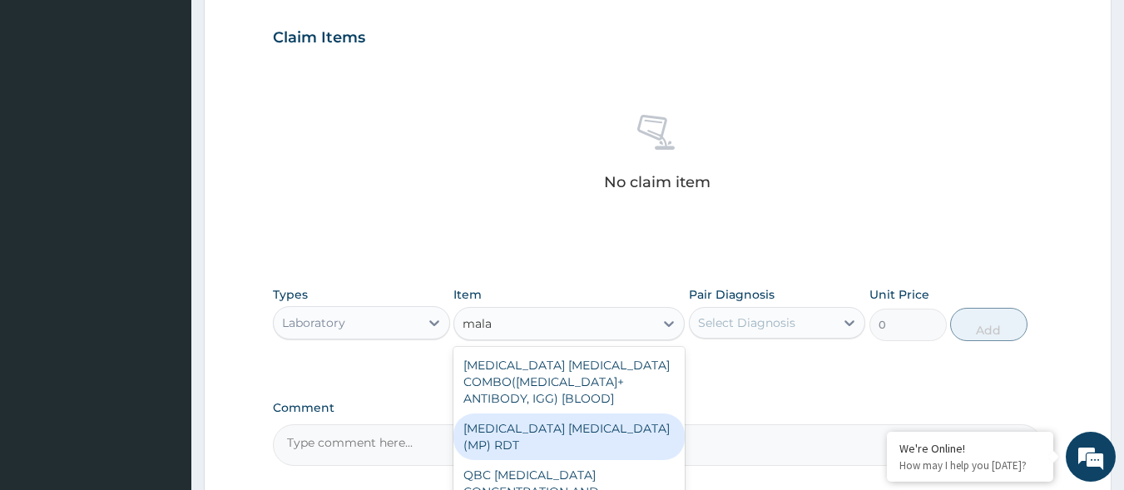
click at [540, 429] on div "[MEDICAL_DATA] [MEDICAL_DATA] (MP) RDT" at bounding box center [568, 437] width 231 height 47
type input "1725"
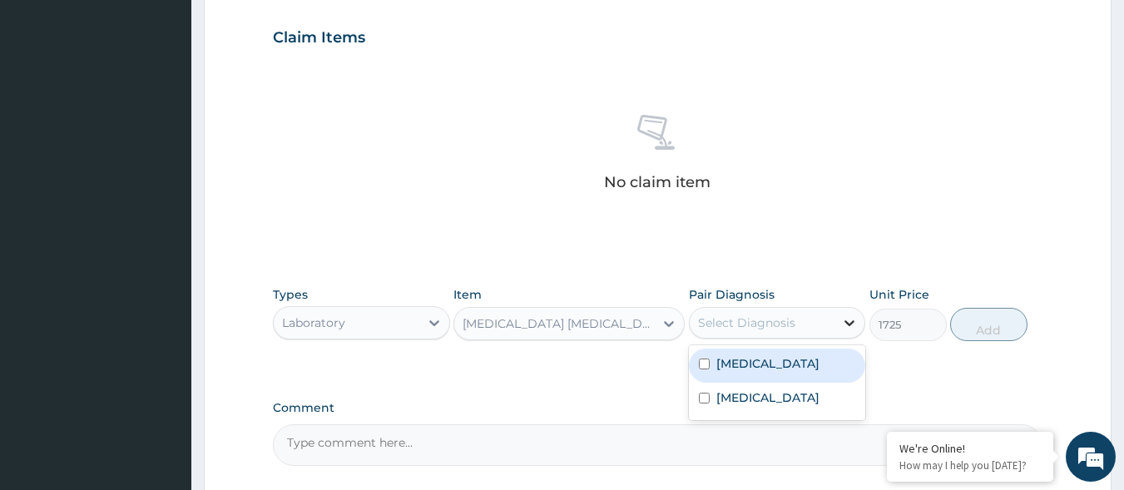
click at [849, 322] on icon at bounding box center [849, 323] width 17 height 17
click at [702, 364] on input "checkbox" at bounding box center [704, 364] width 11 height 11
checkbox input "true"
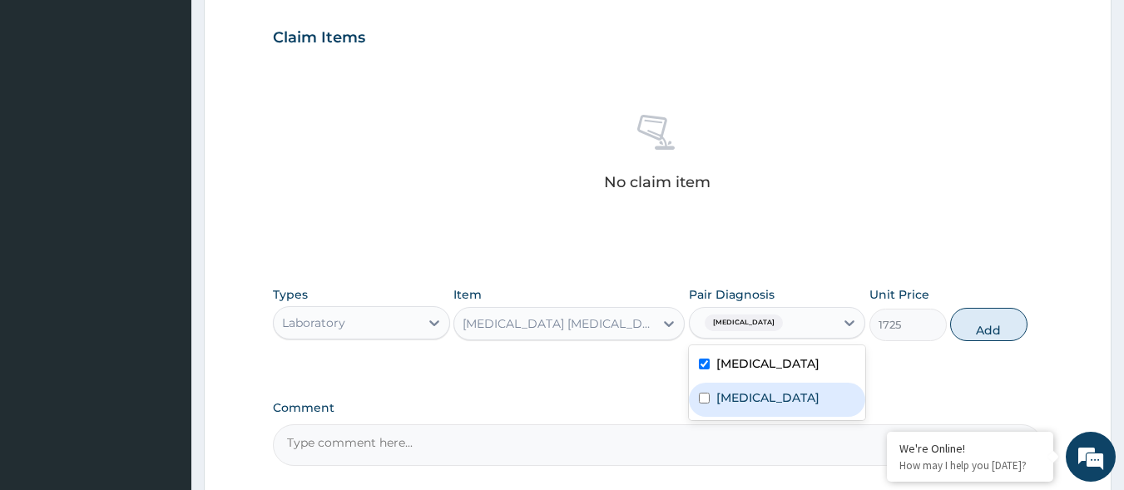
click at [709, 400] on input "checkbox" at bounding box center [704, 398] width 11 height 11
checkbox input "true"
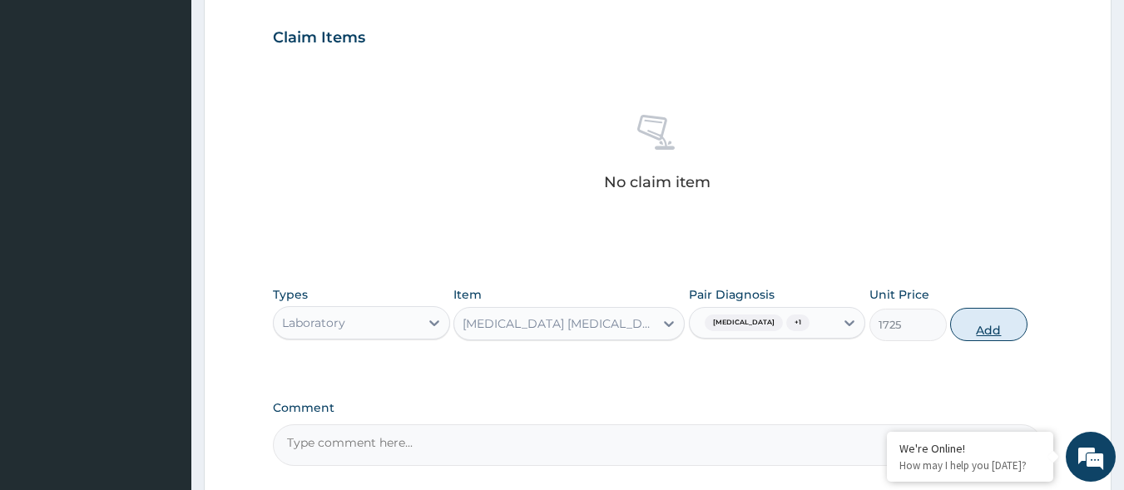
click at [1000, 324] on button "Add" at bounding box center [988, 324] width 77 height 33
type input "0"
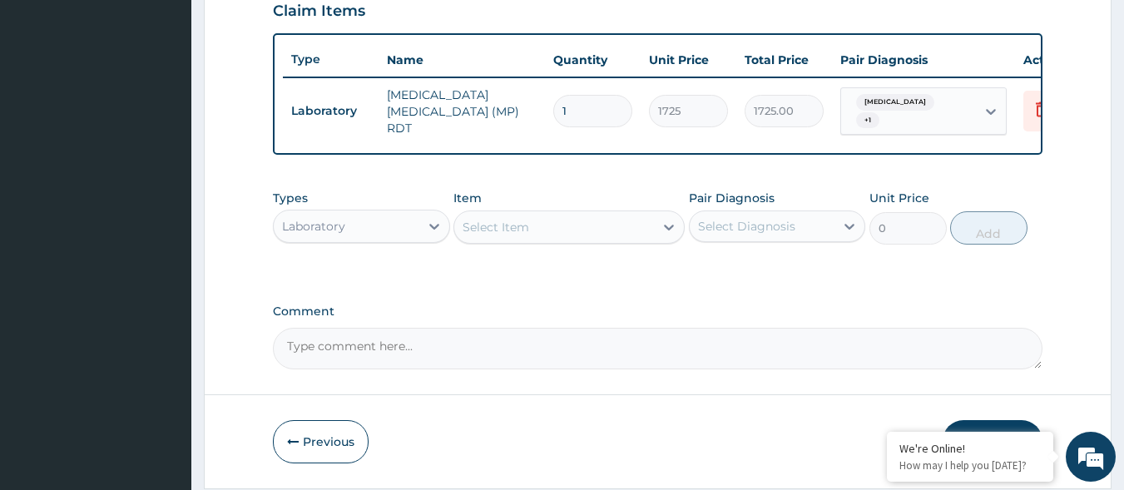
scroll to position [587, 0]
click at [428, 225] on icon at bounding box center [434, 224] width 17 height 17
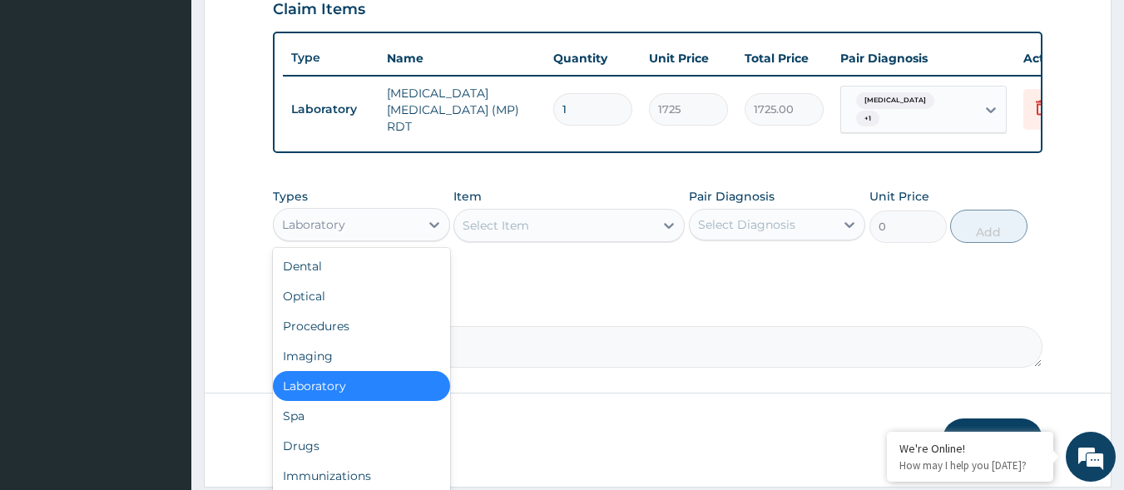
click at [543, 229] on div "Select Item" at bounding box center [554, 225] width 200 height 27
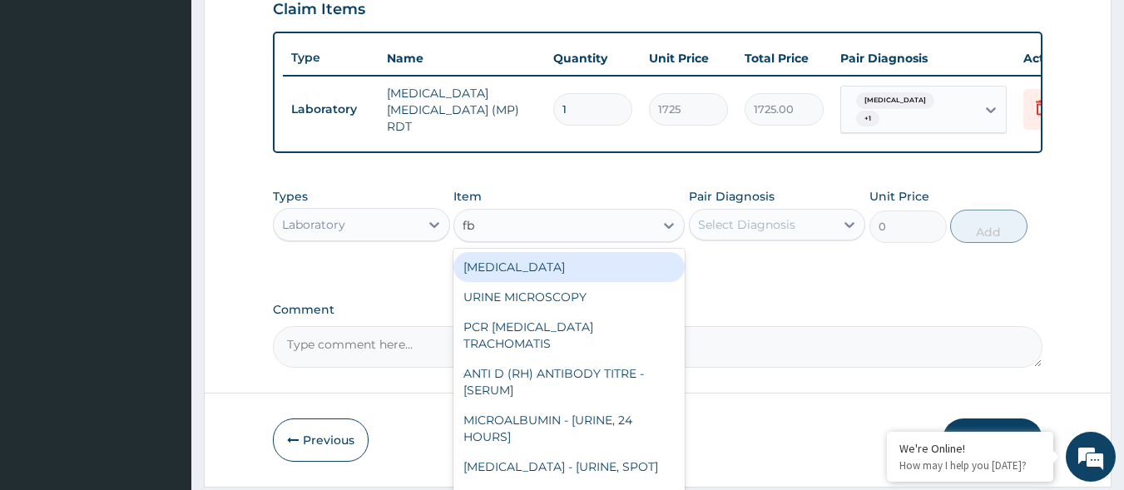
type input "fbc"
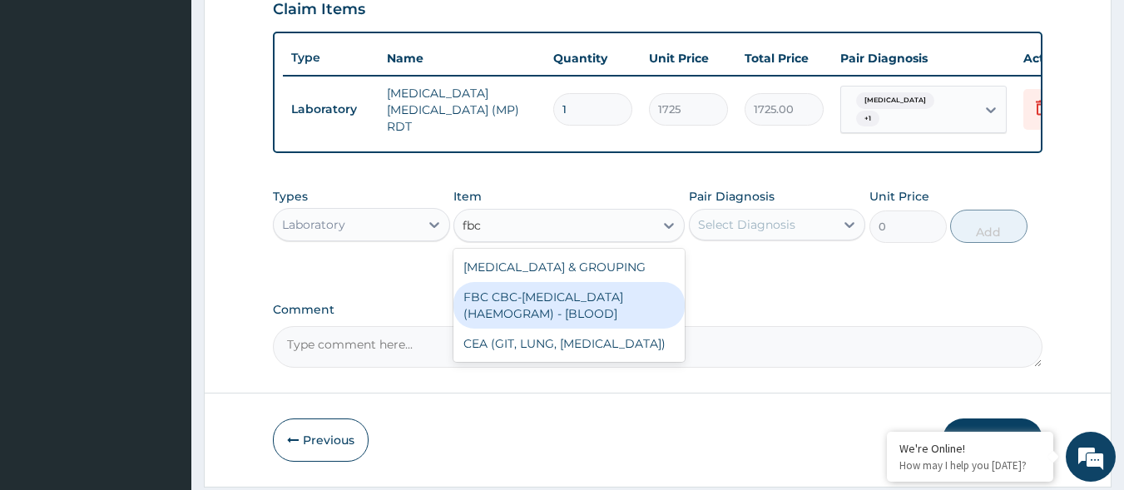
click at [550, 300] on div "FBC CBC-[MEDICAL_DATA] (HAEMOGRAM) - [BLOOD]" at bounding box center [568, 305] width 231 height 47
type input "4600"
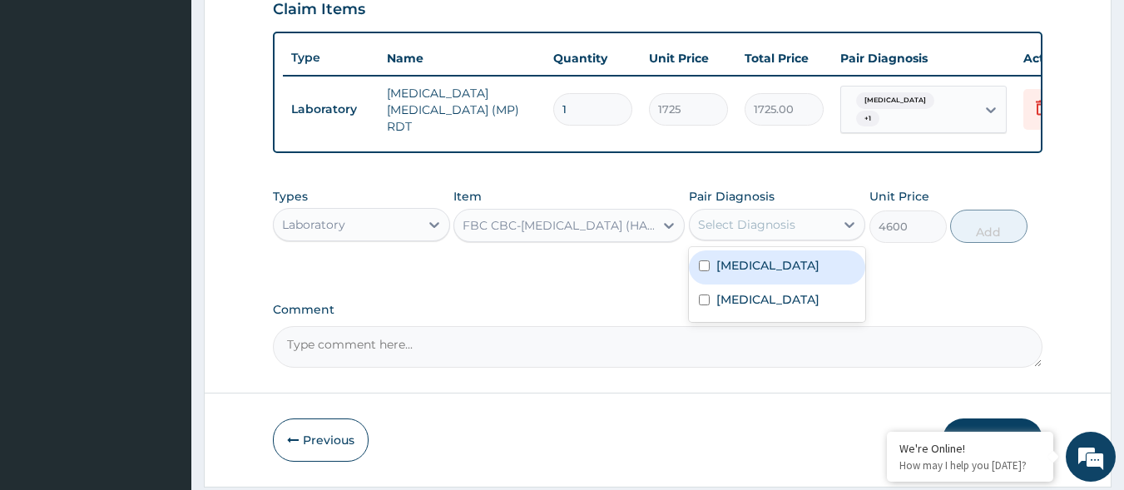
click at [828, 220] on div "Select Diagnosis" at bounding box center [763, 224] width 146 height 27
click at [707, 268] on input "checkbox" at bounding box center [704, 265] width 11 height 11
checkbox input "true"
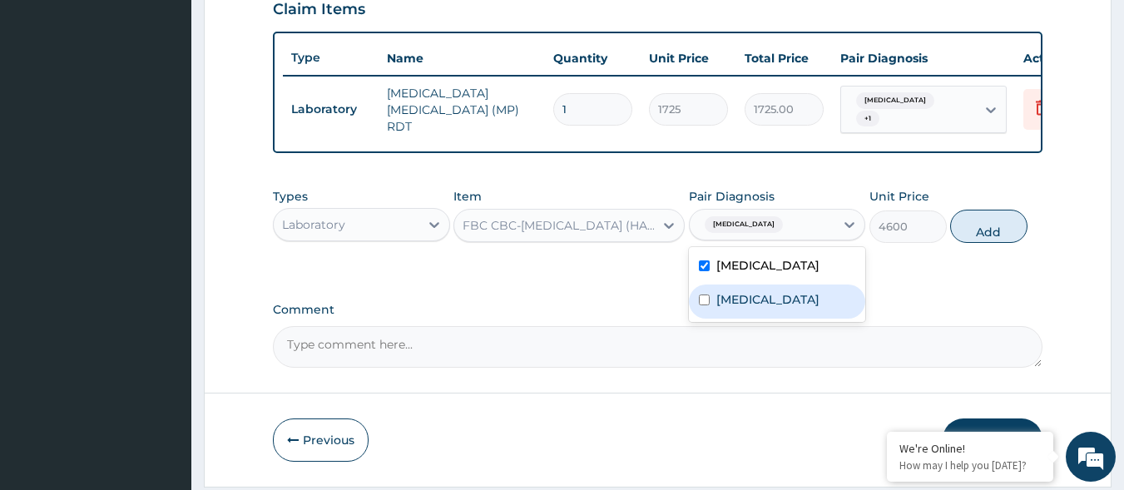
click at [701, 303] on input "checkbox" at bounding box center [704, 300] width 11 height 11
checkbox input "true"
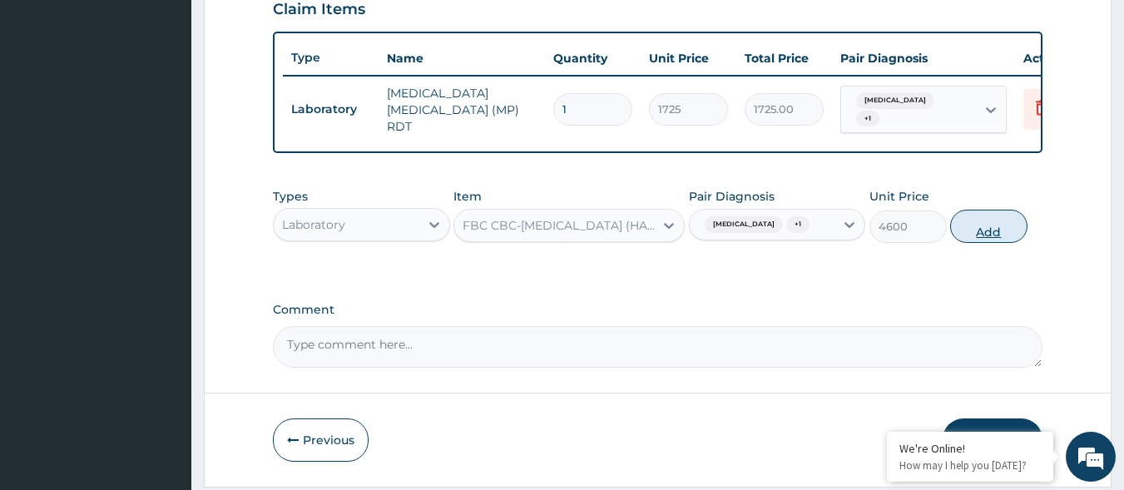
click at [993, 237] on button "Add" at bounding box center [988, 226] width 77 height 33
type input "0"
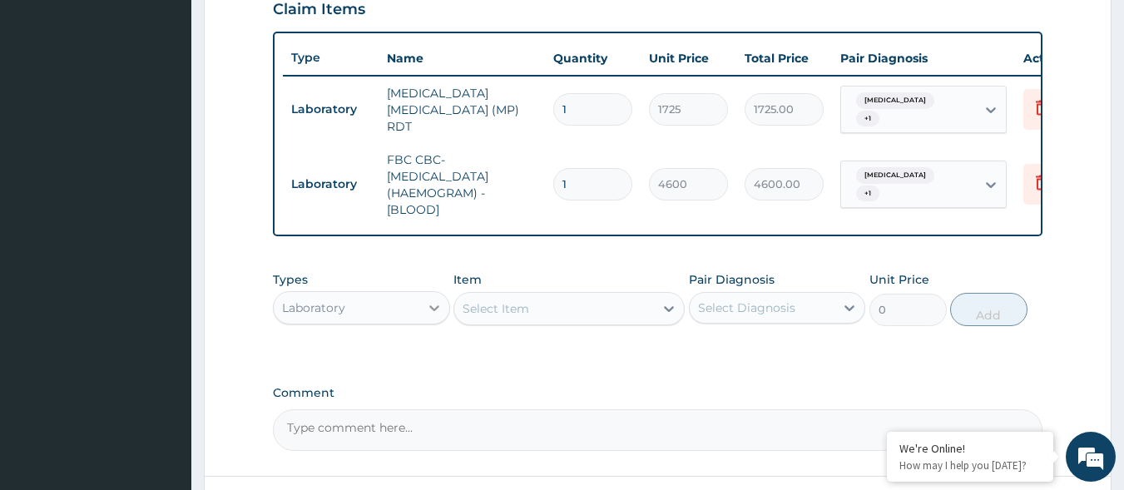
click at [428, 316] on icon at bounding box center [434, 308] width 17 height 17
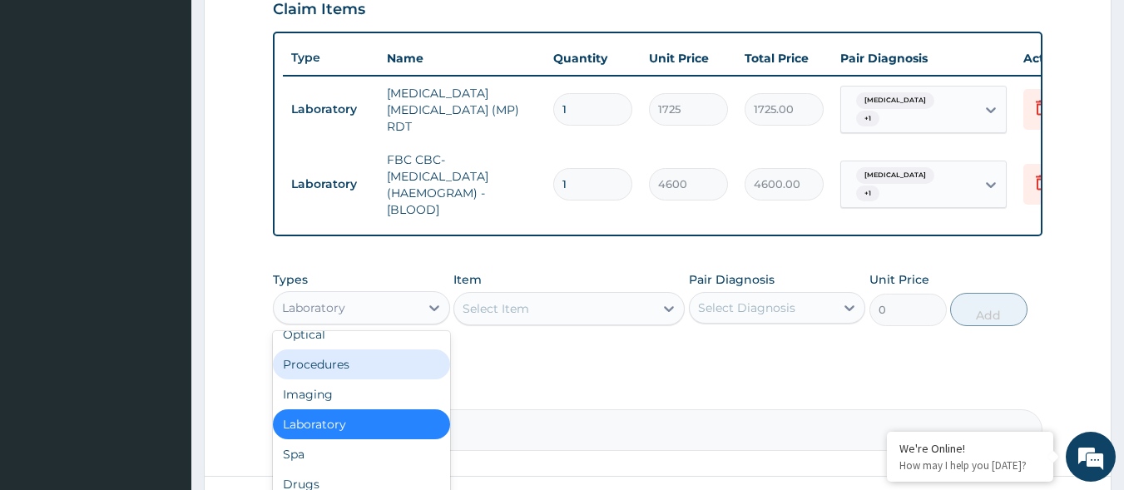
scroll to position [57, 0]
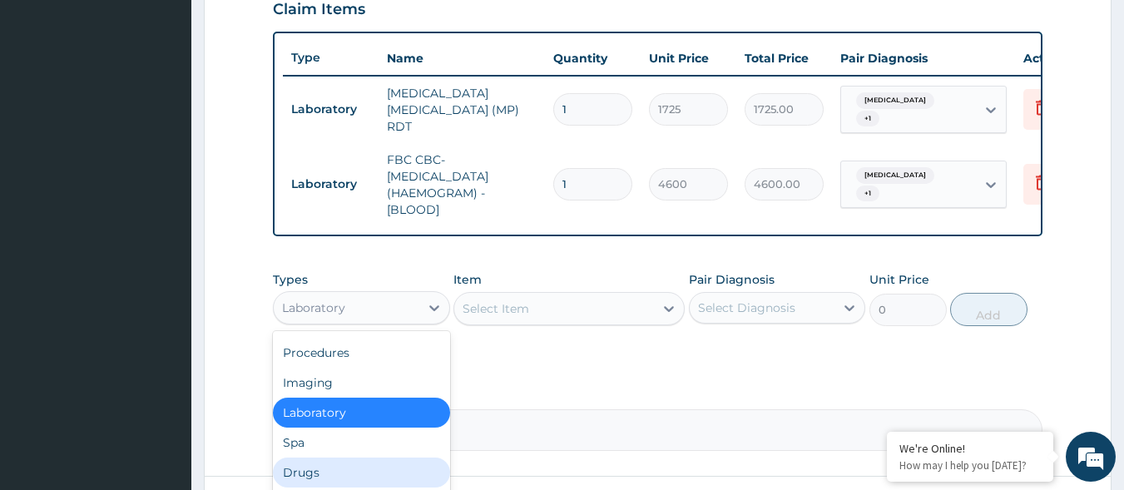
click at [320, 478] on div "Drugs" at bounding box center [361, 473] width 177 height 30
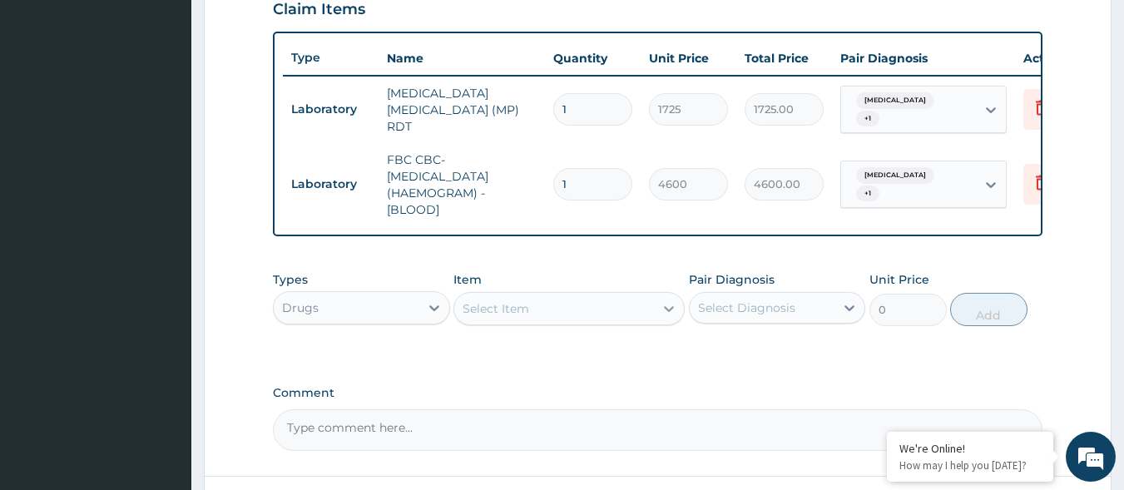
click at [663, 308] on icon at bounding box center [669, 308] width 17 height 17
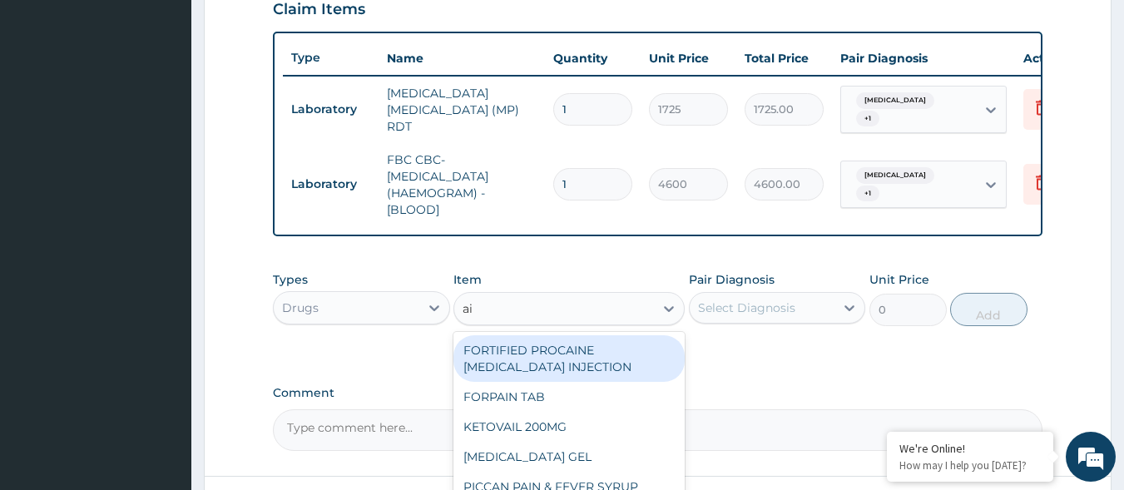
type input "a"
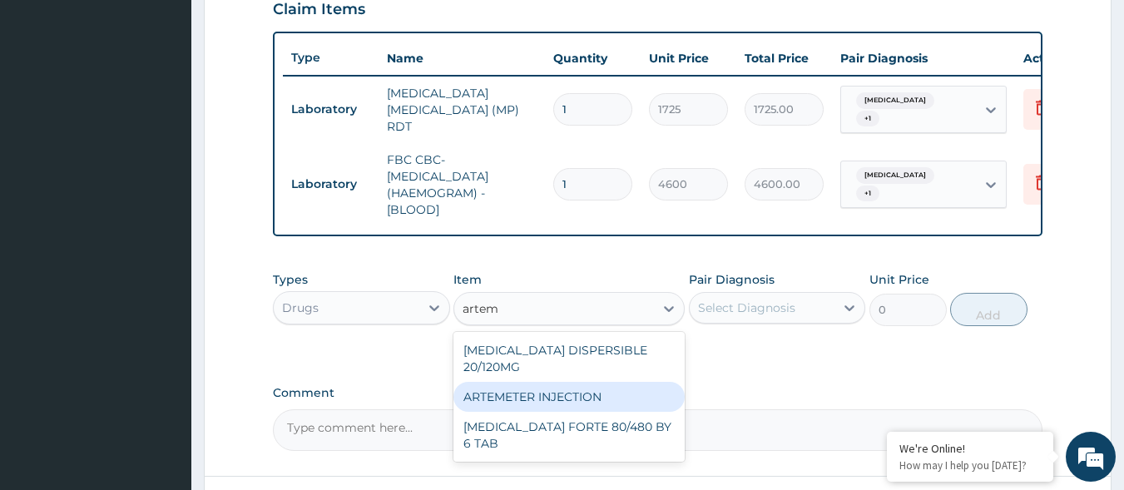
type input "artem"
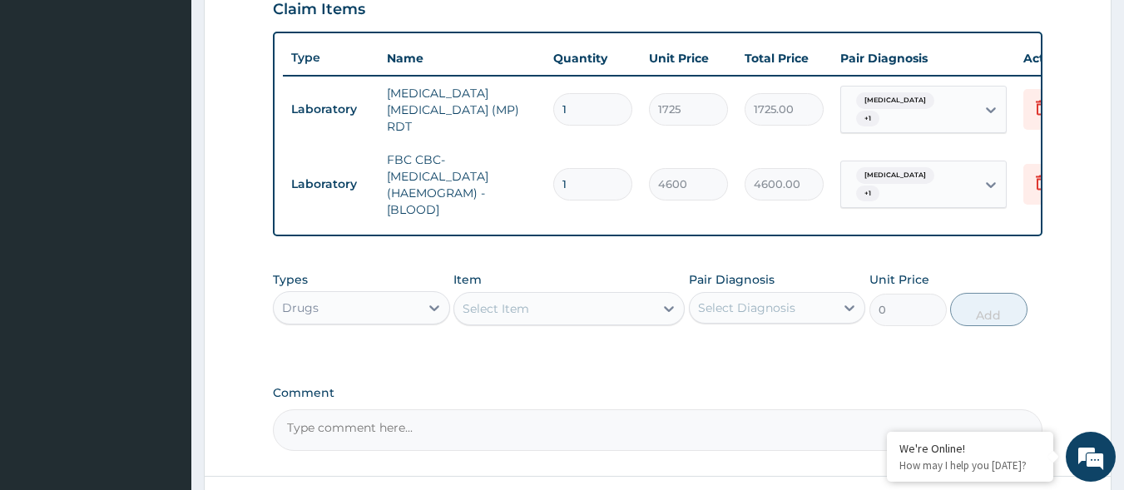
drag, startPoint x: 693, startPoint y: 375, endPoint x: 659, endPoint y: 378, distance: 34.2
click at [659, 378] on div "PA Code / Prescription Code Enter Code(Secondary Care Only) Encounter Date [DAT…" at bounding box center [658, 10] width 770 height 879
click at [667, 311] on icon at bounding box center [669, 308] width 17 height 17
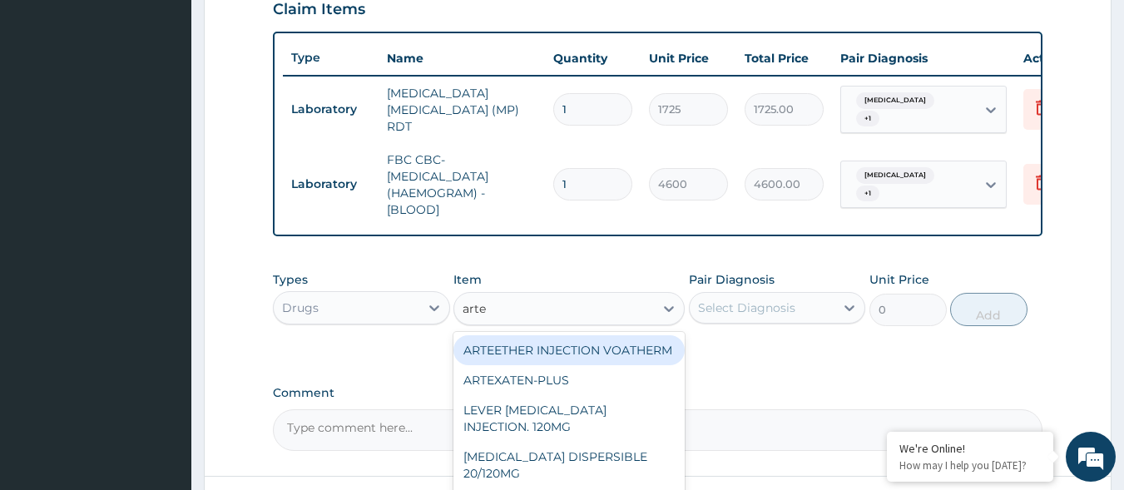
type input "artem"
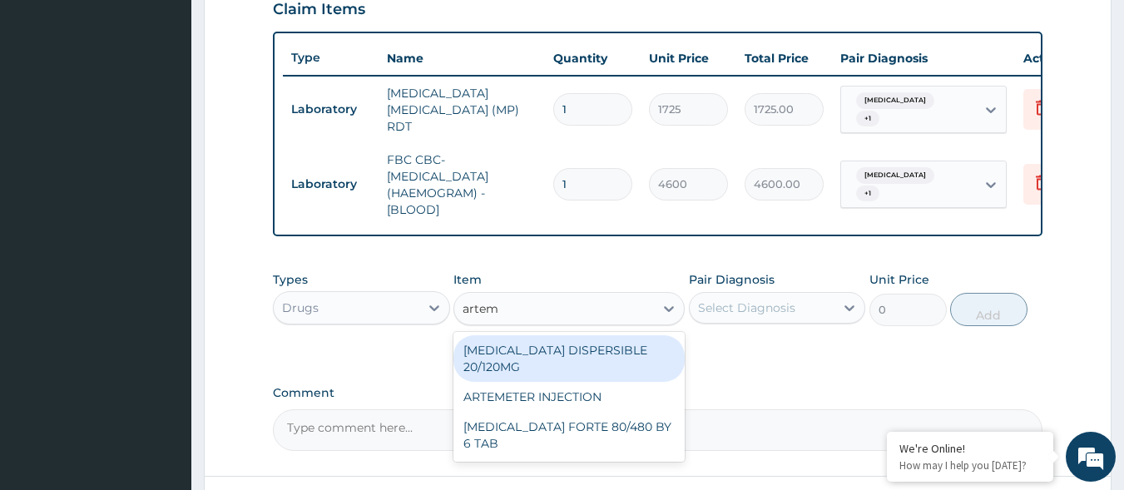
click at [528, 348] on div "[MEDICAL_DATA] DISPERSIBLE 20/120MG" at bounding box center [568, 358] width 231 height 47
type input "120.1750030517578"
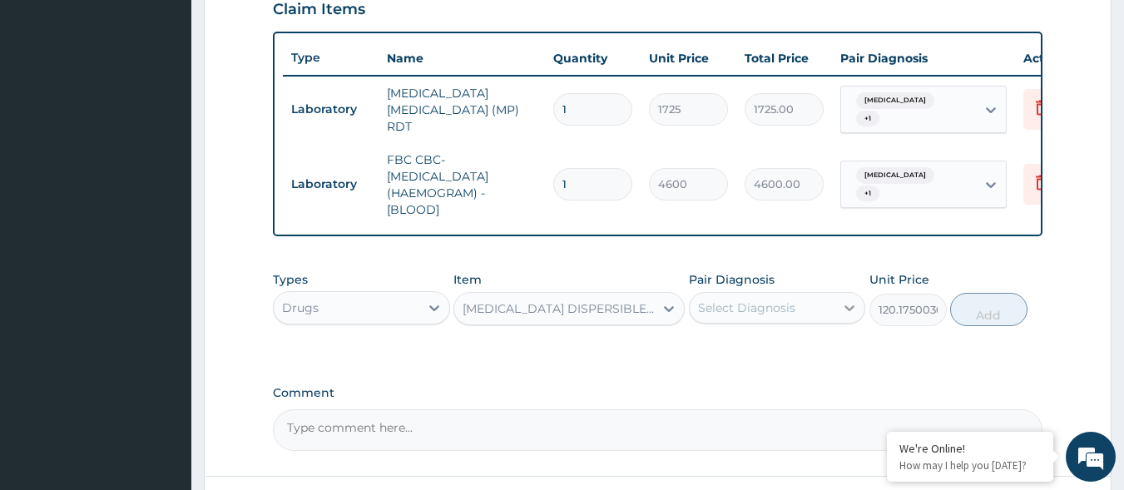
click at [847, 314] on icon at bounding box center [849, 308] width 17 height 17
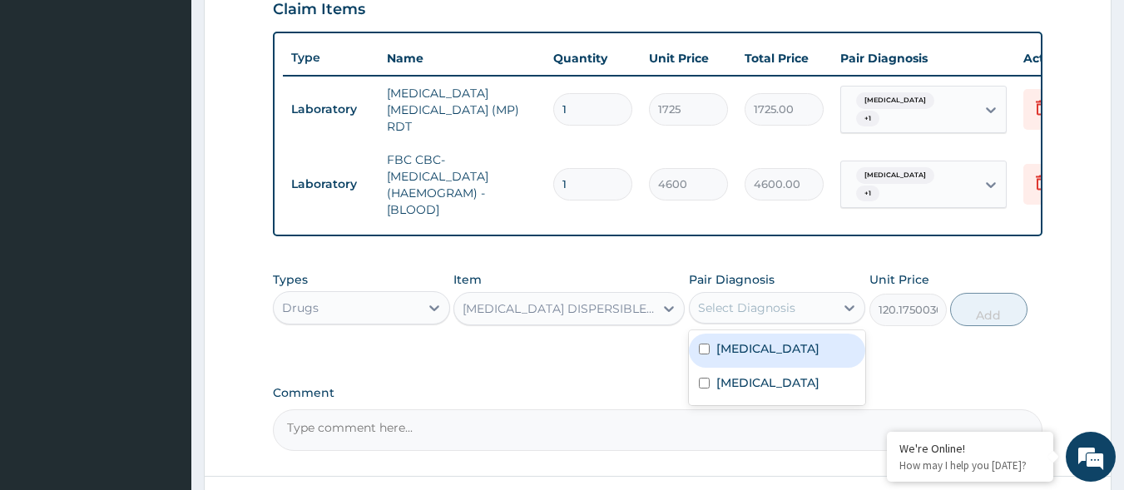
click at [707, 353] on input "checkbox" at bounding box center [704, 349] width 11 height 11
checkbox input "true"
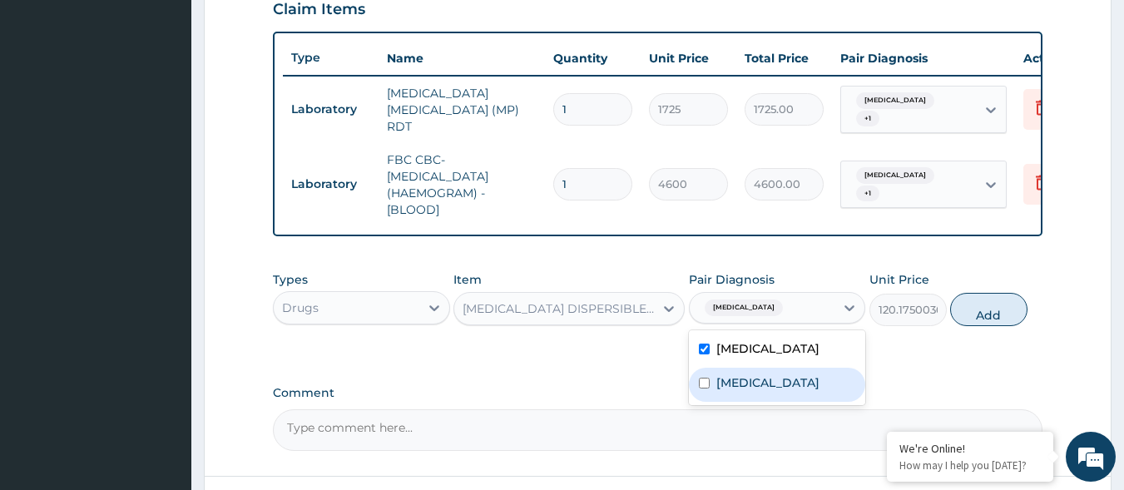
click at [697, 391] on div "[MEDICAL_DATA]" at bounding box center [777, 385] width 177 height 34
checkbox input "true"
click at [992, 310] on button "Add" at bounding box center [988, 309] width 77 height 33
type input "0"
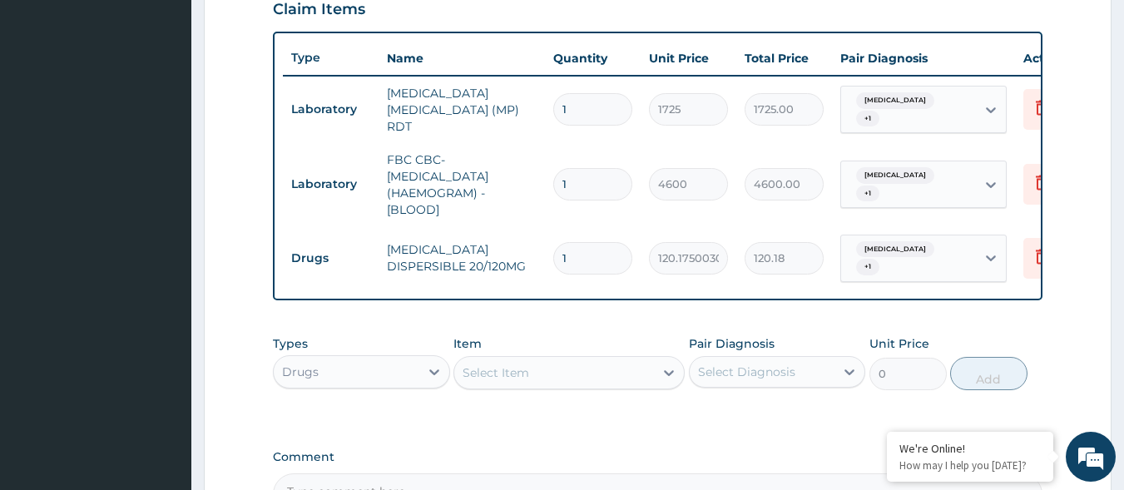
type input "0.00"
type input "6"
type input "721.05"
type input "6"
click at [663, 372] on icon at bounding box center [669, 372] width 17 height 17
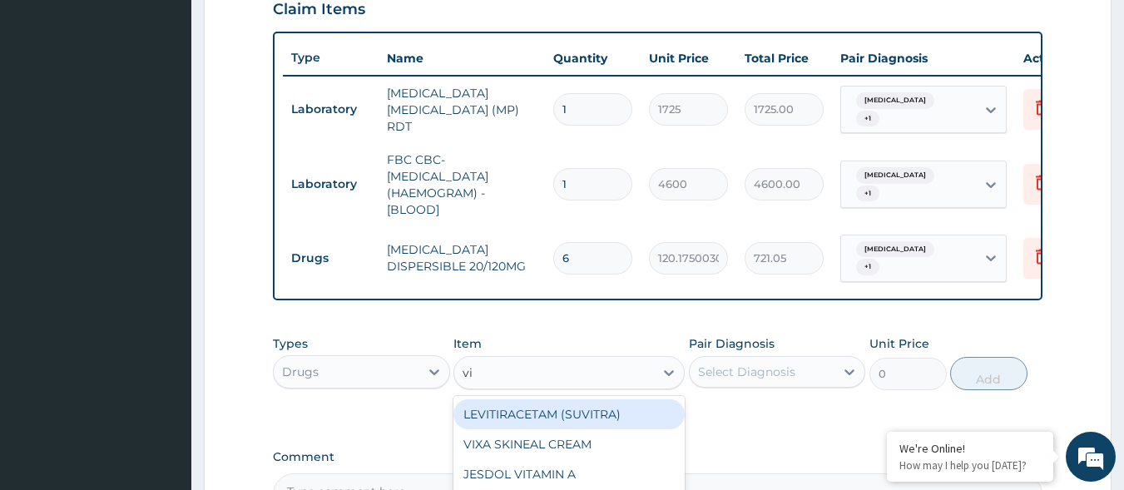
type input "v"
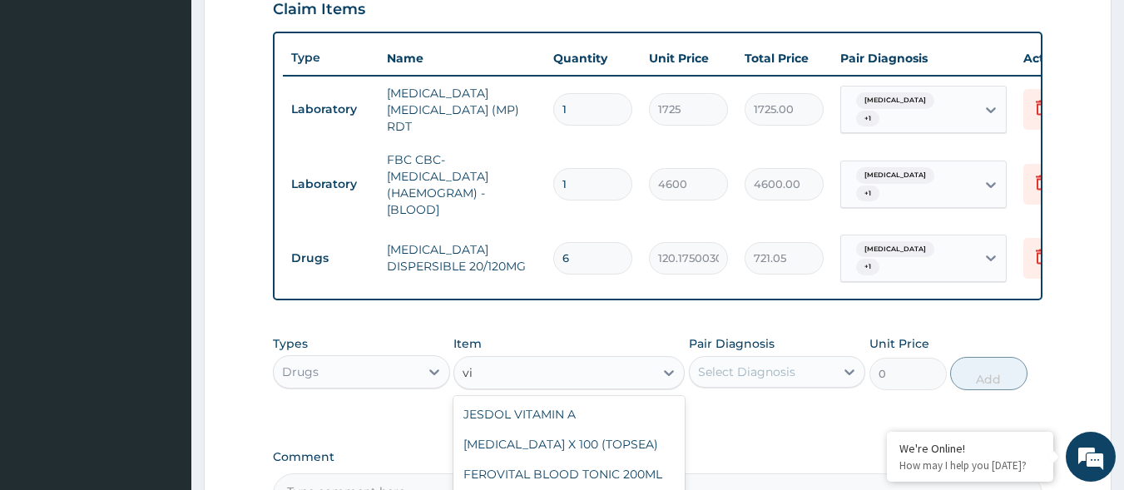
type input "v"
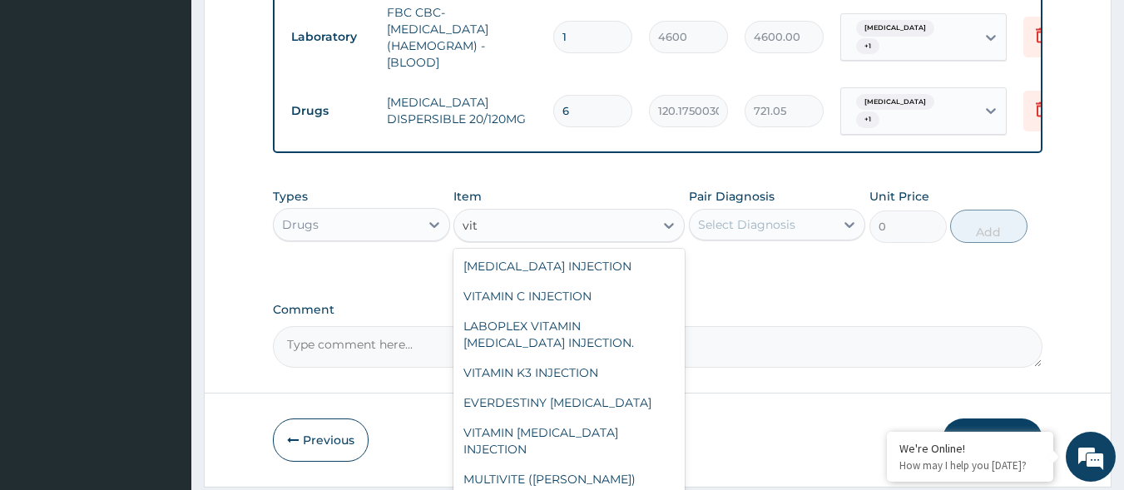
scroll to position [179, 0]
type input "vit"
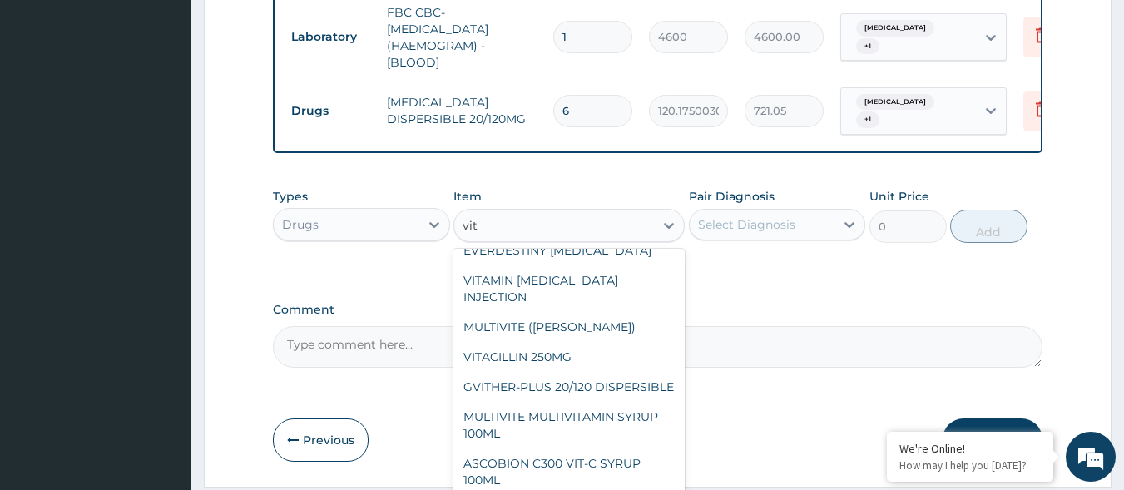
scroll to position [0, 0]
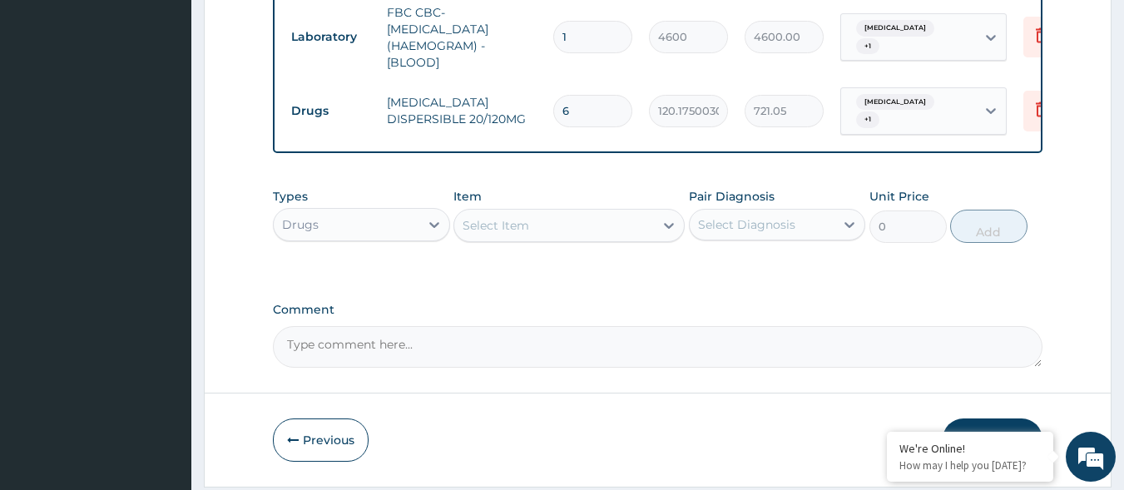
click at [587, 230] on div "Select Item" at bounding box center [554, 225] width 200 height 27
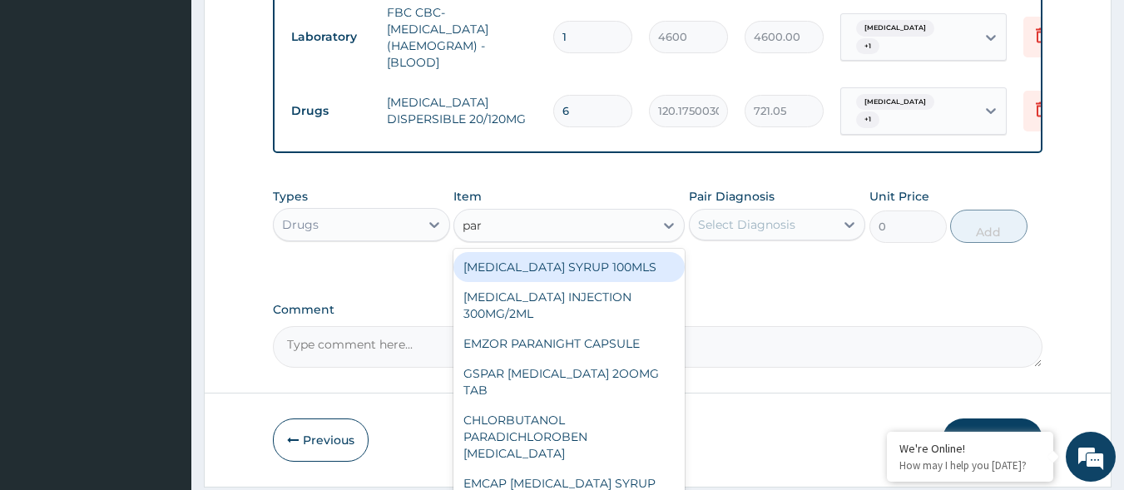
type input "para"
